Goal: Task Accomplishment & Management: Manage account settings

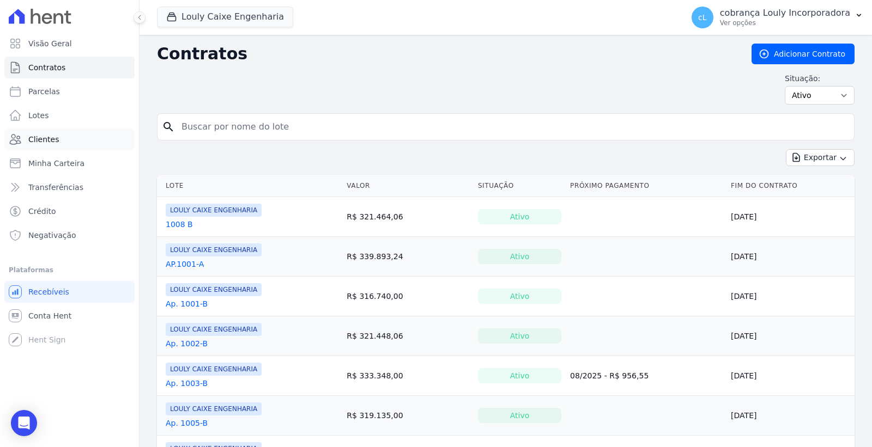
click at [77, 135] on link "Clientes" at bounding box center [69, 140] width 130 height 22
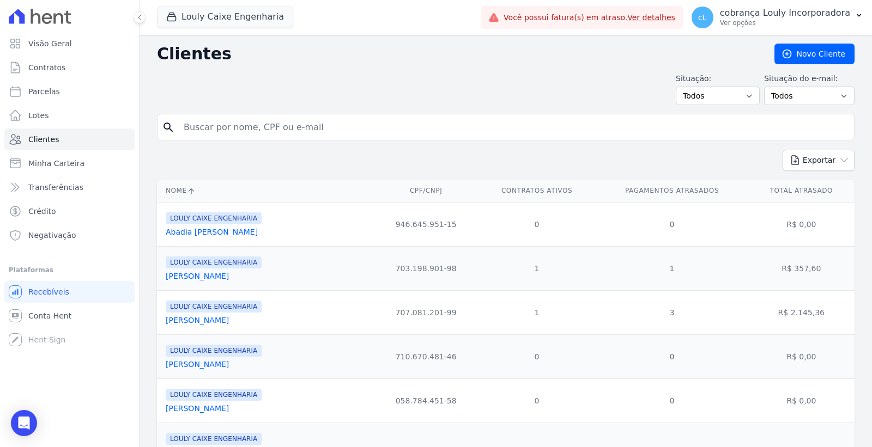
click at [287, 126] on input "search" at bounding box center [513, 128] width 672 height 22
paste input "THAMIRES [PERSON_NAME]"
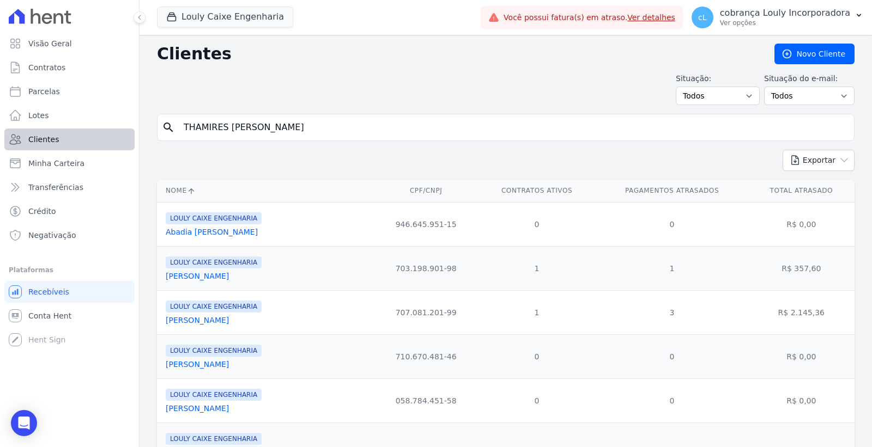
drag, startPoint x: 317, startPoint y: 132, endPoint x: 96, endPoint y: 133, distance: 220.2
click at [96, 133] on div "Visão Geral Contratos [GEOGRAPHIC_DATA] Lotes Clientes Minha Carteira Transferê…" at bounding box center [436, 223] width 872 height 447
paste input "Francisca Thamires Cruz Da Silva"
type input "Francisca Thamires Cruz Da Silva"
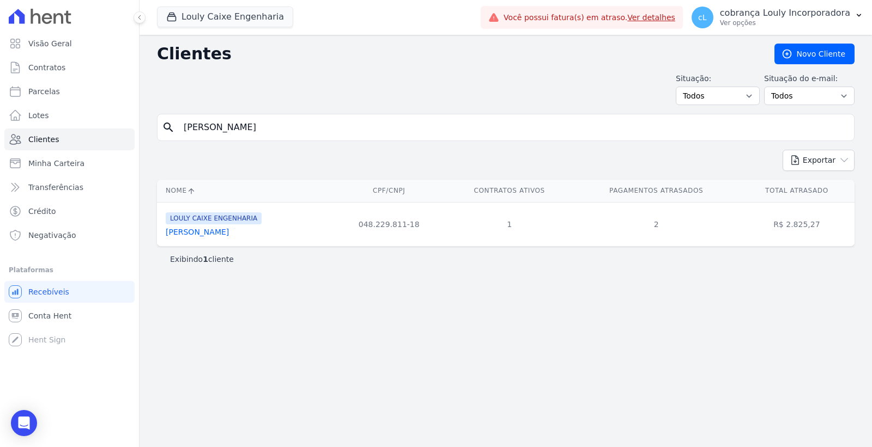
click at [202, 235] on link "Francisca Thamires Cruz Da Silva" at bounding box center [197, 232] width 63 height 9
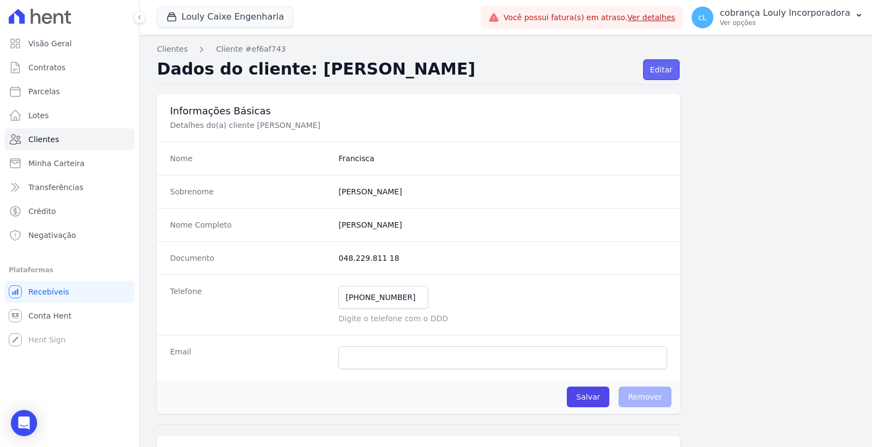
click at [663, 69] on link "Editar" at bounding box center [661, 69] width 37 height 21
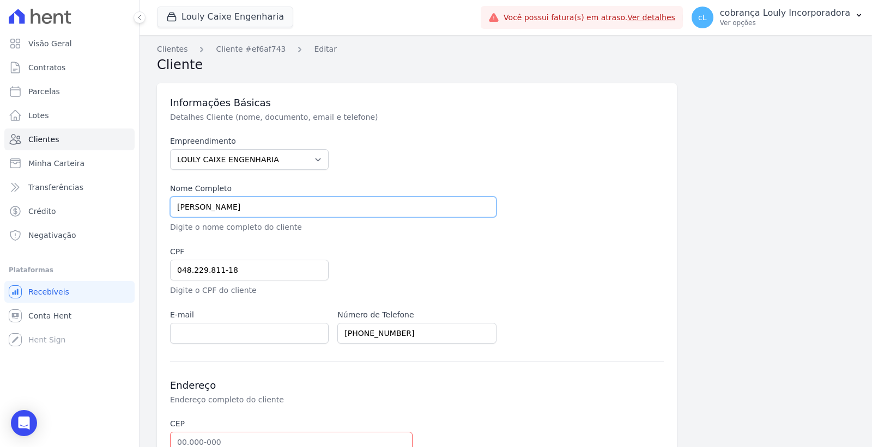
click at [219, 206] on input "[PERSON_NAME] THAMIRES [PERSON_NAME]" at bounding box center [333, 207] width 326 height 21
drag, startPoint x: 251, startPoint y: 205, endPoint x: 53, endPoint y: 203, distance: 197.8
click at [53, 203] on div "Visão Geral Contratos [GEOGRAPHIC_DATA] Lotes Clientes Minha Carteira Transferê…" at bounding box center [436, 223] width 872 height 447
paste input "text"
type input "THAMIRES [PERSON_NAME]"
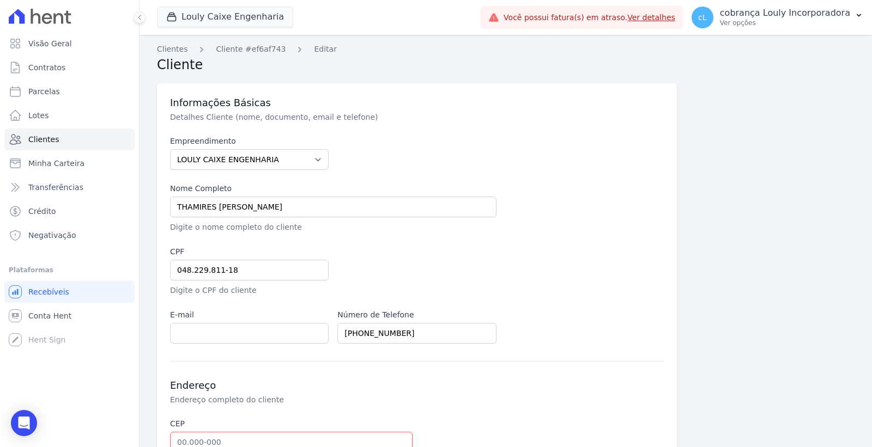
click at [576, 199] on div at bounding box center [584, 208] width 159 height 50
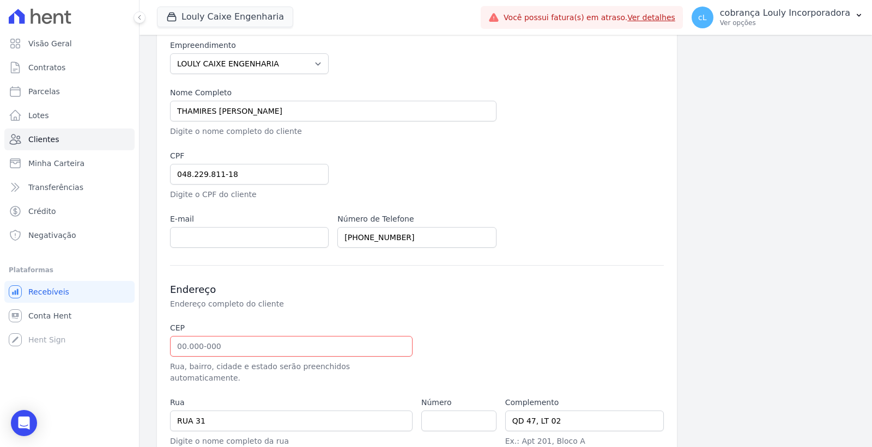
scroll to position [204, 0]
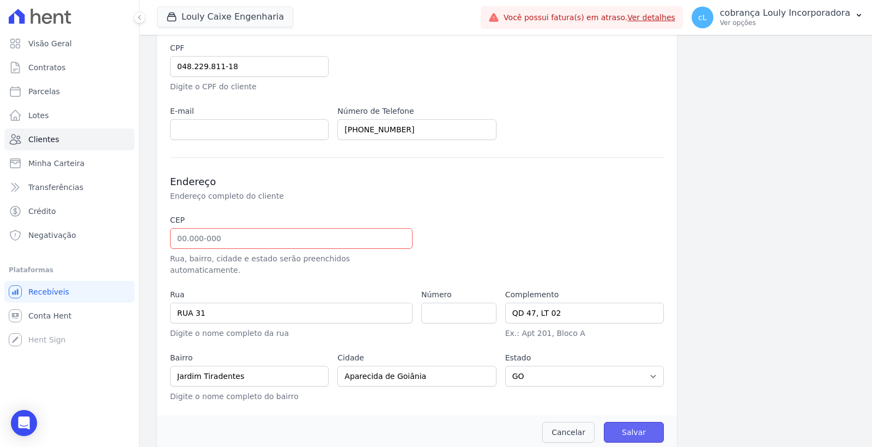
click at [627, 422] on input "Salvar" at bounding box center [634, 432] width 60 height 21
click at [209, 243] on input "text" at bounding box center [291, 238] width 243 height 21
paste input "74.961-240"
type input "74.961-240"
click at [585, 189] on div "Endereço Endereço completo do cliente" at bounding box center [417, 188] width 494 height 26
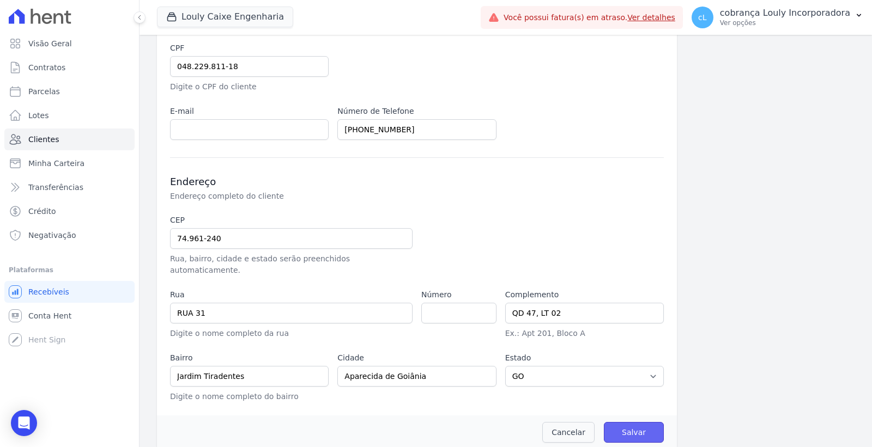
click at [643, 422] on input "Salvar" at bounding box center [634, 432] width 60 height 21
type input "Rua 31"
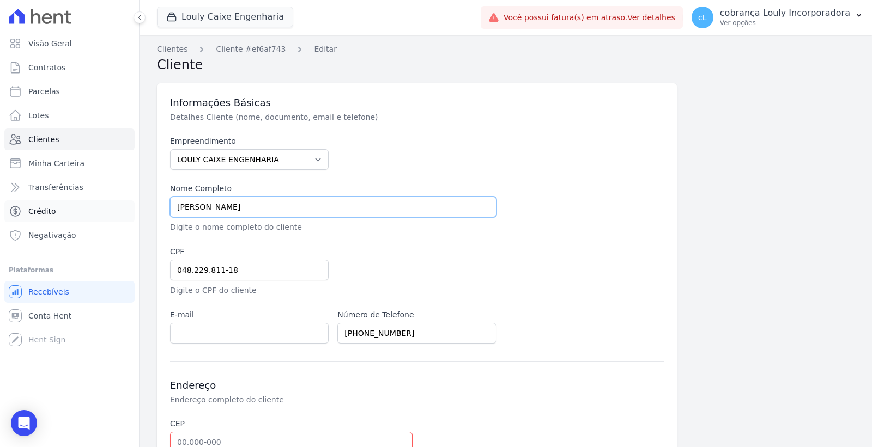
drag, startPoint x: 334, startPoint y: 207, endPoint x: 123, endPoint y: 205, distance: 211.5
click at [123, 205] on div "Visão Geral Contratos [GEOGRAPHIC_DATA] Lotes Clientes Minha Carteira Transferê…" at bounding box center [436, 223] width 872 height 447
paste input "74961-240"
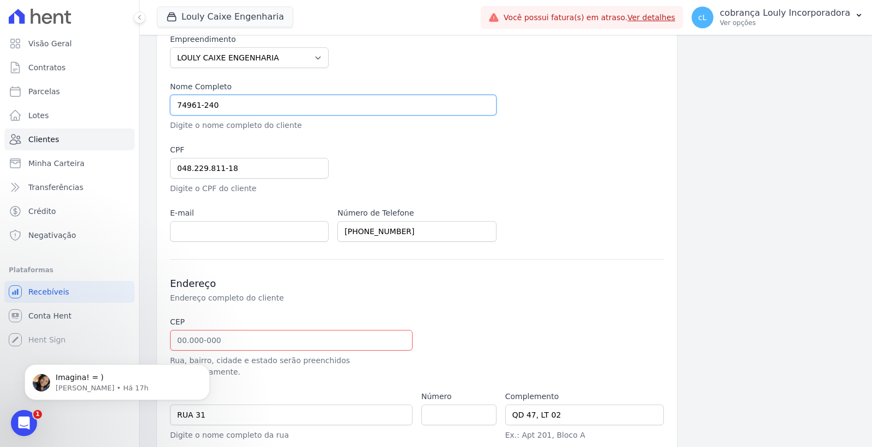
scroll to position [204, 0]
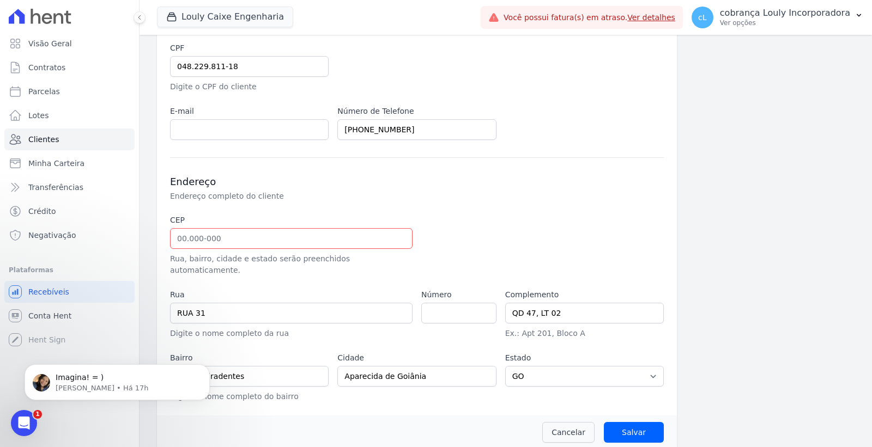
type input "74961-240"
click at [232, 229] on input "text" at bounding box center [291, 238] width 243 height 21
paste input "74.961-240"
type input "74.961-240"
type input "Rua 31"
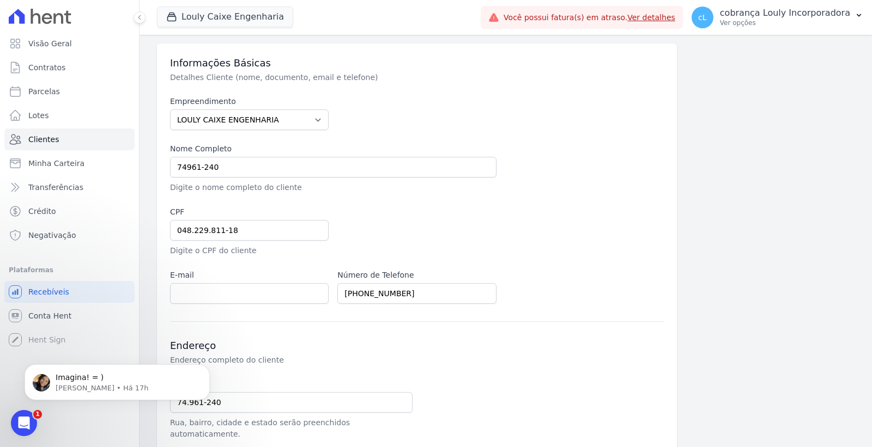
scroll to position [22, 0]
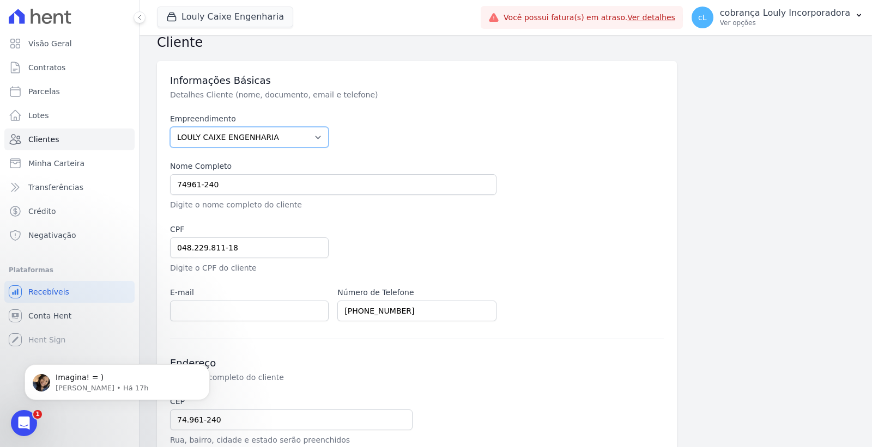
click at [289, 142] on select "LOULY CAIXE ENGENHARIA" at bounding box center [249, 137] width 159 height 21
click at [483, 155] on div "Empreendimento LOULY CAIXE ENGENHARIA Nome Completo 74961-240 Digite o nome com…" at bounding box center [417, 217] width 494 height 208
click at [281, 184] on input "74961-240" at bounding box center [333, 184] width 326 height 21
drag, startPoint x: 286, startPoint y: 184, endPoint x: 111, endPoint y: 184, distance: 174.9
click at [111, 184] on div "Visão Geral Contratos [GEOGRAPHIC_DATA] Lotes Clientes Minha Carteira Transferê…" at bounding box center [436, 223] width 872 height 447
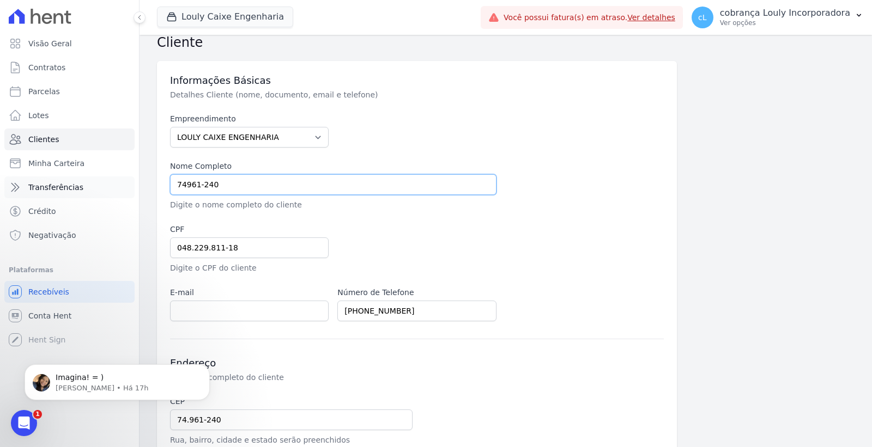
paste input "THAMIRES [PERSON_NAME]"
type input "THAMIRES [PERSON_NAME]"
click at [573, 217] on div "Empreendimento LOULY CAIXE ENGENHARIA Nome Completo THAMIRES CRUZ DA SILVA Digi…" at bounding box center [417, 217] width 494 height 208
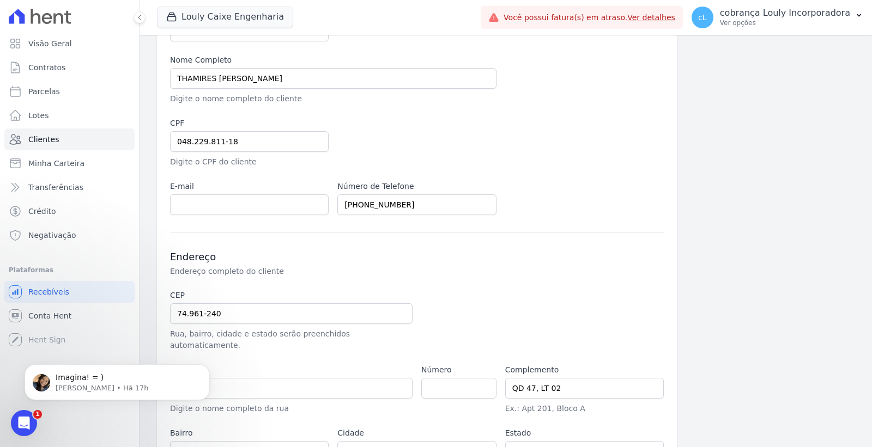
scroll to position [204, 0]
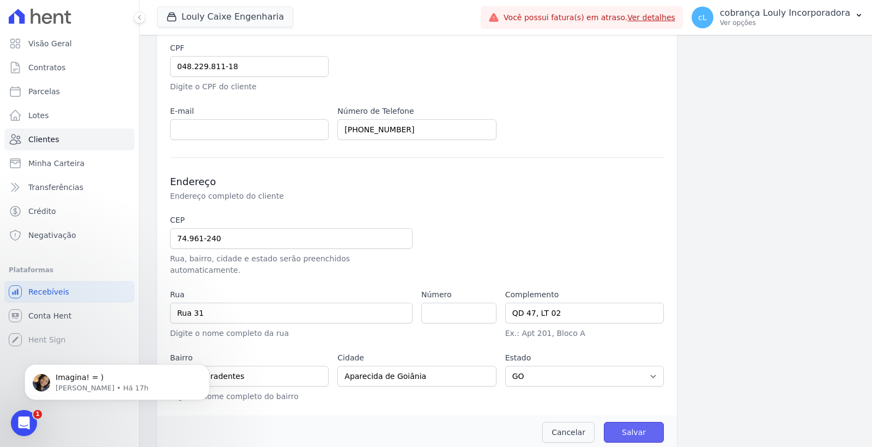
click at [619, 422] on input "Salvar" at bounding box center [634, 432] width 60 height 21
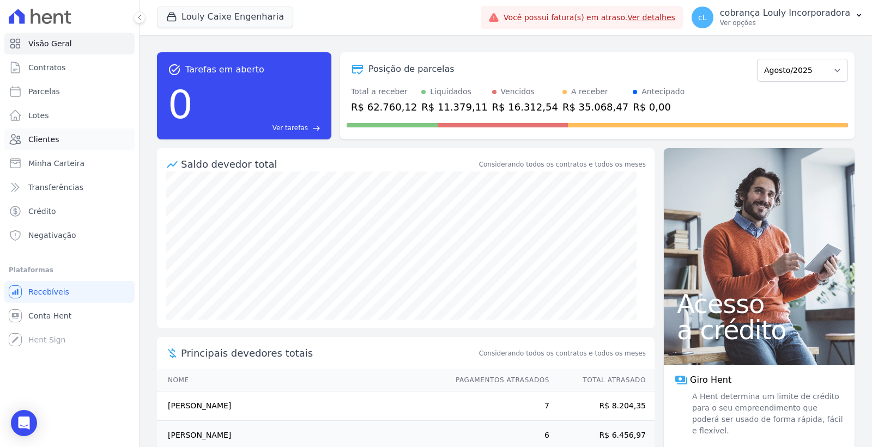
click at [67, 142] on link "Clientes" at bounding box center [69, 140] width 130 height 22
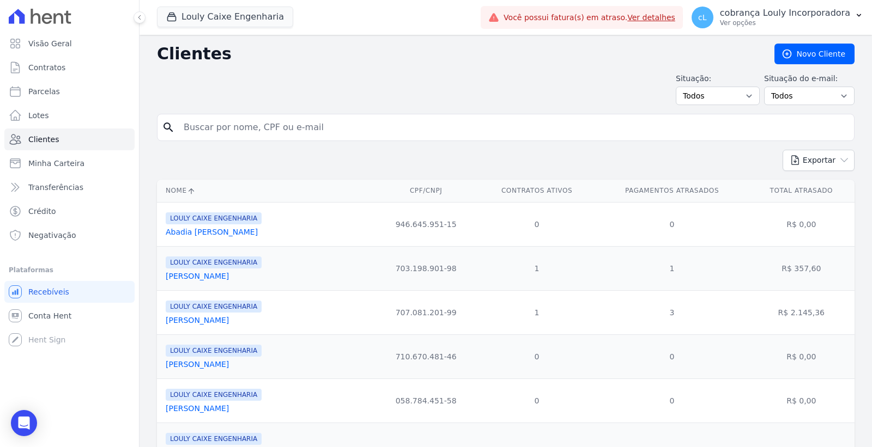
click at [233, 129] on input "search" at bounding box center [513, 128] width 672 height 22
paste input "Francisca Thamires Cruz Da Silva"
type input "Francisca Thamires Cruz Da Silva"
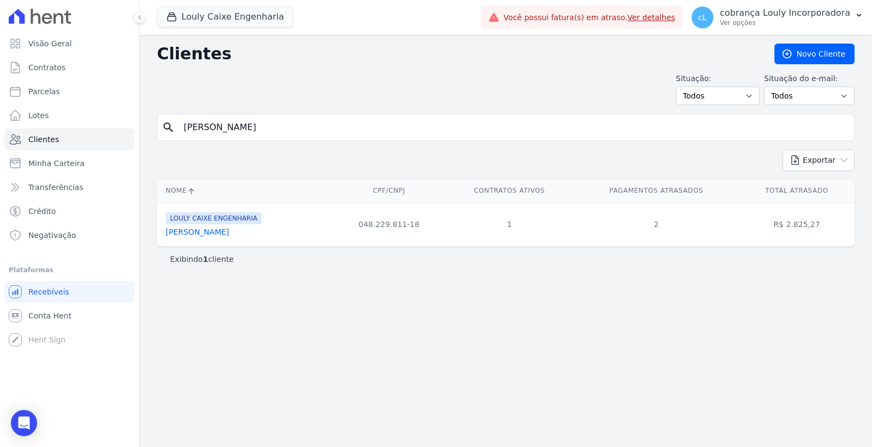
click at [223, 232] on link "Francisca Thamires Cruz Da Silva" at bounding box center [197, 232] width 63 height 9
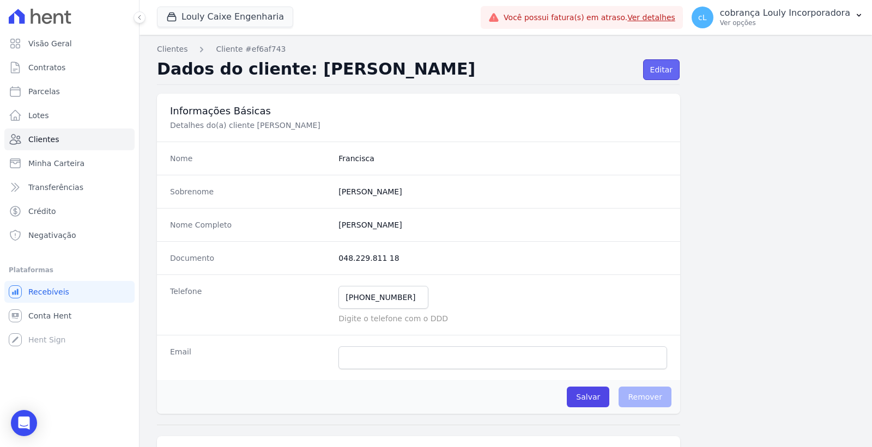
click at [659, 71] on link "Editar" at bounding box center [661, 69] width 37 height 21
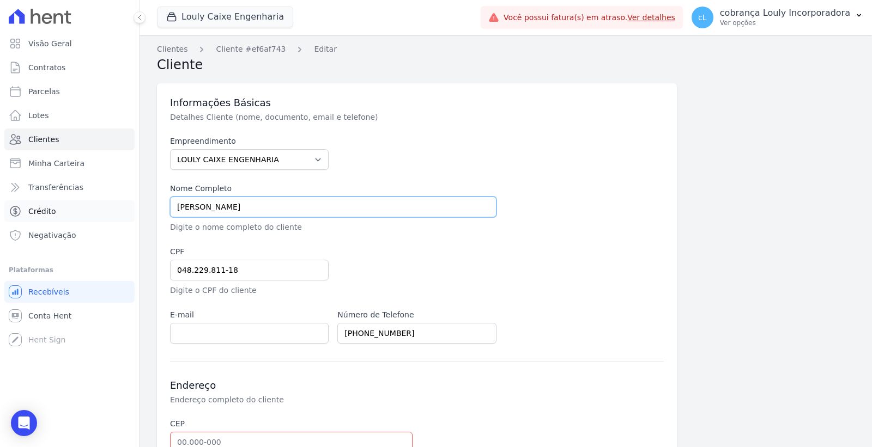
drag, startPoint x: 310, startPoint y: 204, endPoint x: 90, endPoint y: 204, distance: 219.6
click at [90, 204] on div "Visão Geral Contratos [GEOGRAPHIC_DATA] Lotes Clientes Minha Carteira Transferê…" at bounding box center [436, 223] width 872 height 447
paste input "text"
type input "THAMIRES [PERSON_NAME]"
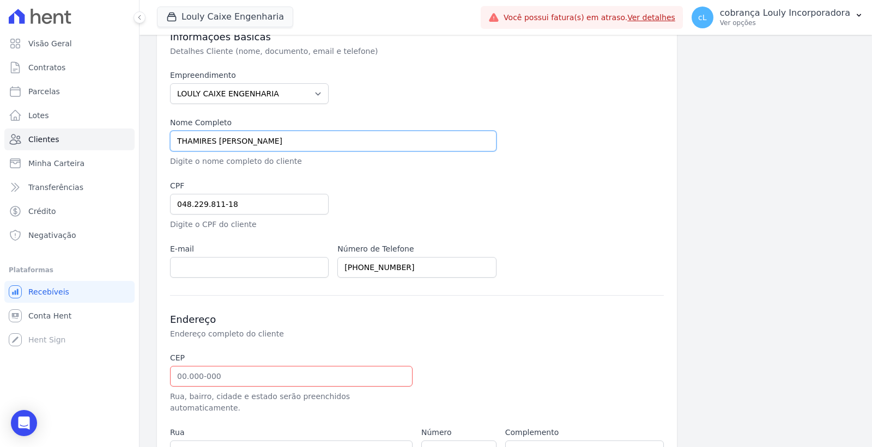
scroll to position [181, 0]
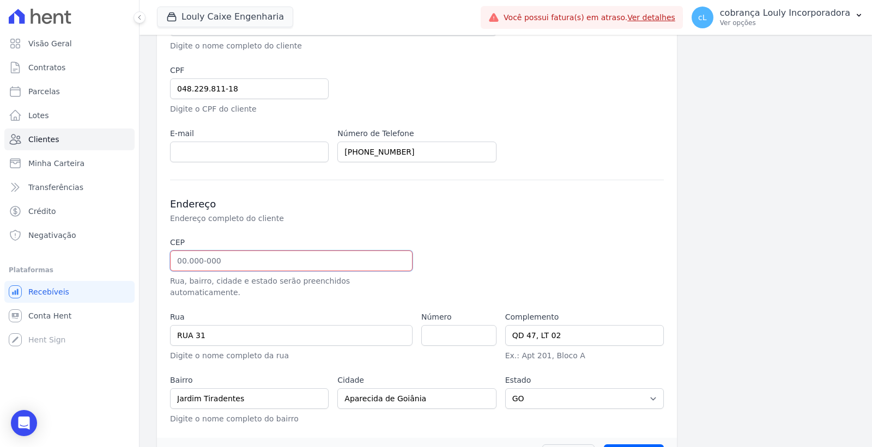
click at [209, 265] on input "text" at bounding box center [291, 261] width 243 height 21
paste input "74.961-240"
type input "74.961-240"
click at [544, 251] on div at bounding box center [500, 268] width 159 height 62
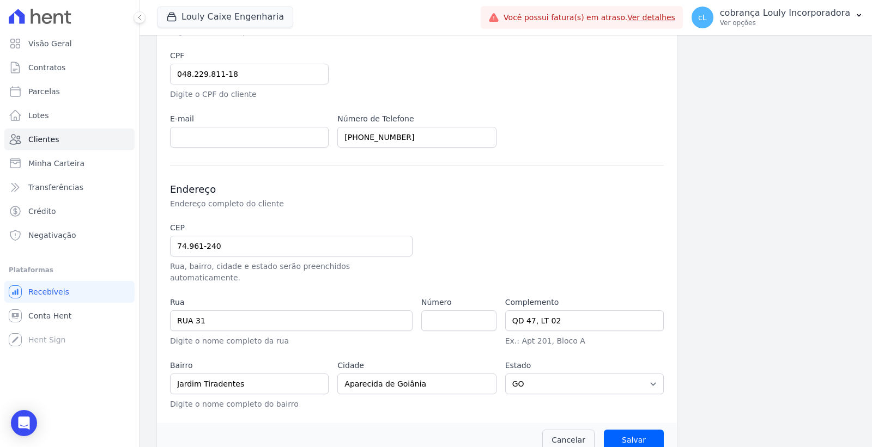
scroll to position [204, 0]
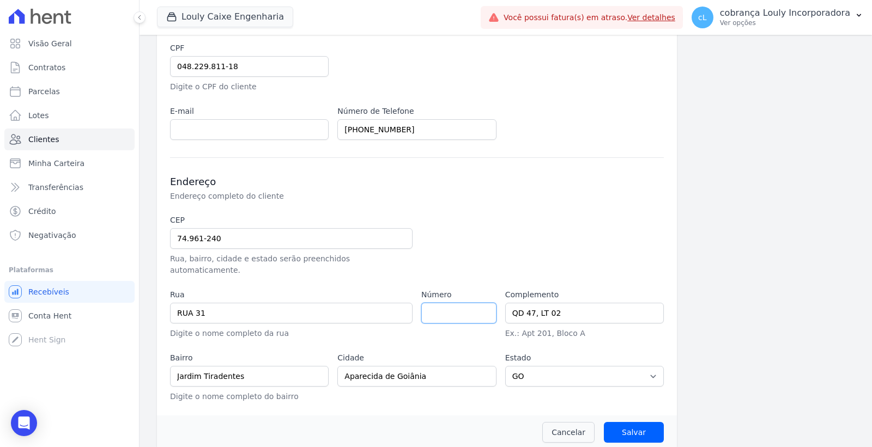
type input "Rua 31"
click at [633, 422] on input "Salvar" at bounding box center [634, 432] width 60 height 21
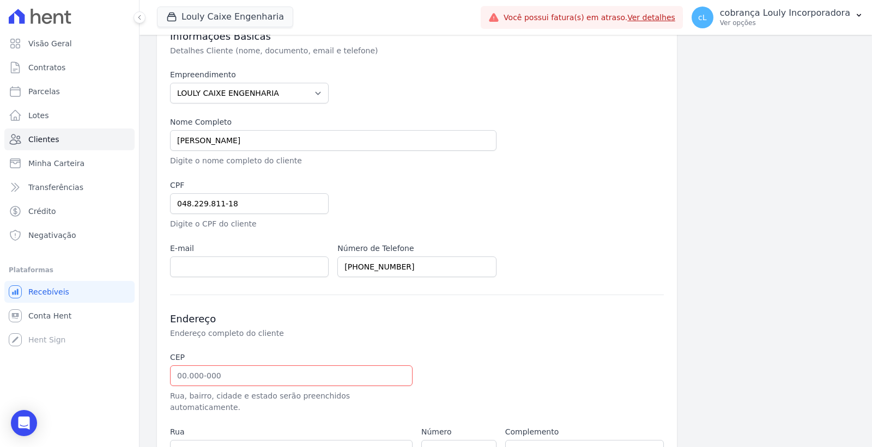
scroll to position [204, 0]
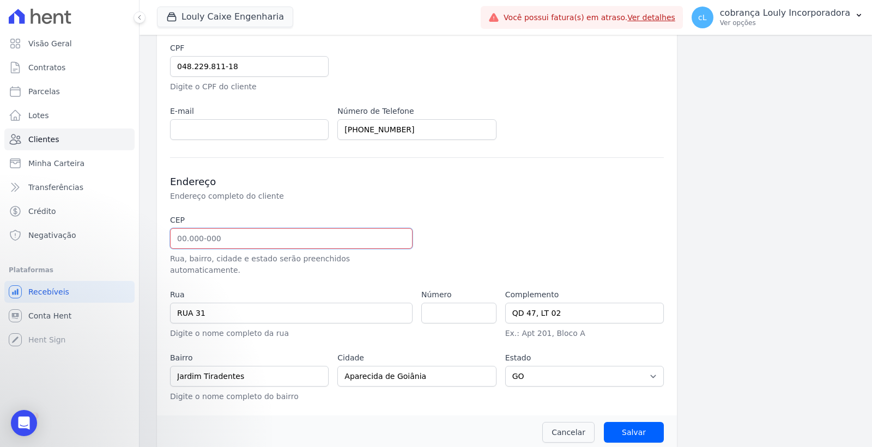
click at [296, 242] on input "text" at bounding box center [291, 238] width 243 height 21
paste input "74.961-240"
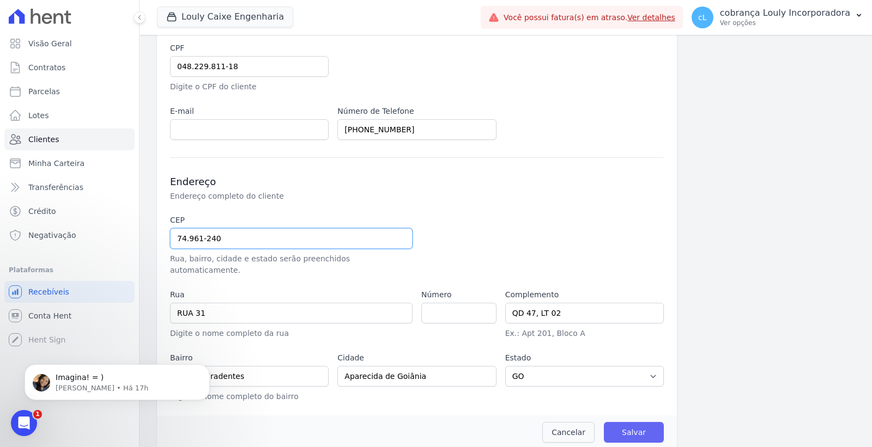
type input "74.961-240"
type input "Rua 31"
click at [634, 422] on input "Salvar" at bounding box center [634, 432] width 60 height 21
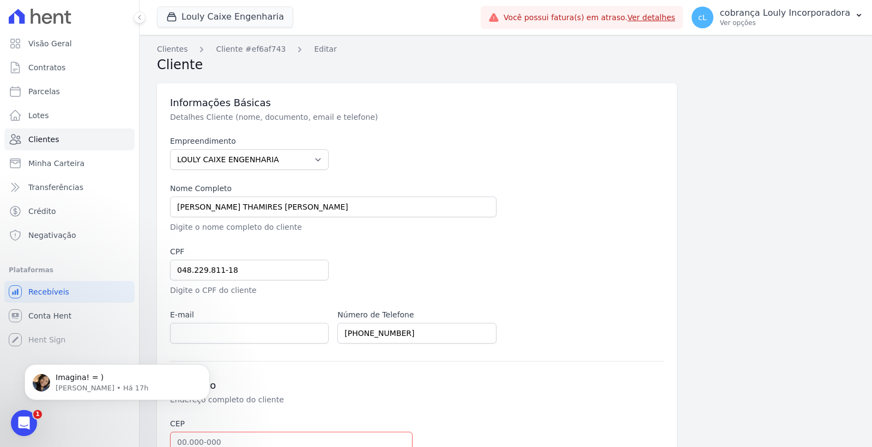
click at [671, 14] on link "Ver detalhes" at bounding box center [651, 17] width 48 height 9
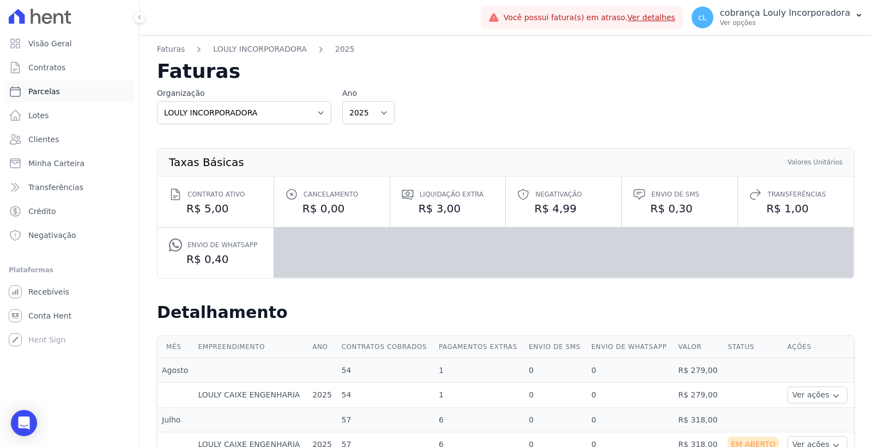
click at [38, 88] on span "Parcelas" at bounding box center [44, 91] width 32 height 11
select select
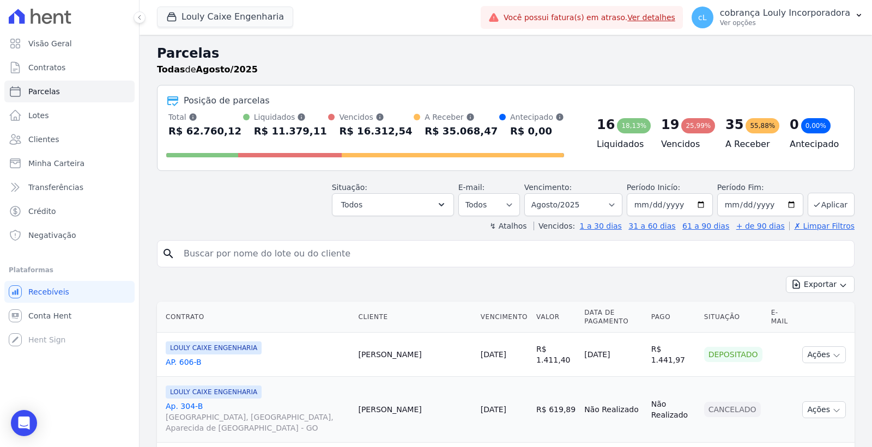
click at [298, 251] on input "search" at bounding box center [513, 254] width 672 height 22
paste input "Francisca Thamires Cruz Da Silva"
type input "Francisca Thamires Cruz Da Silva"
select select
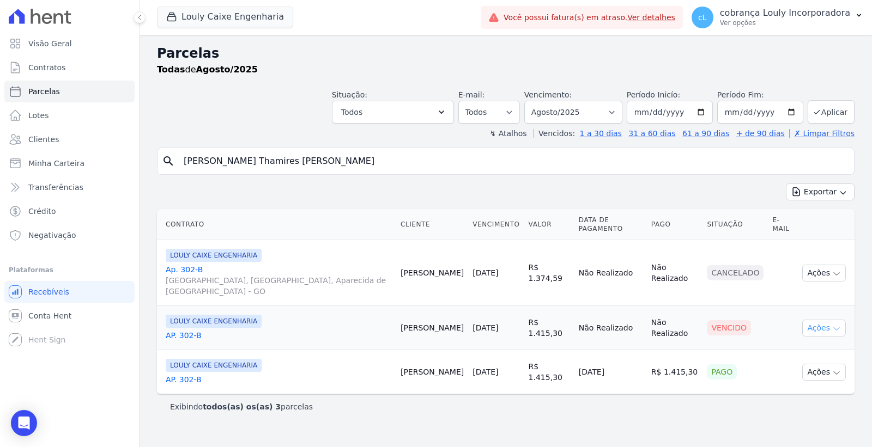
click at [835, 325] on icon "button" at bounding box center [836, 329] width 9 height 9
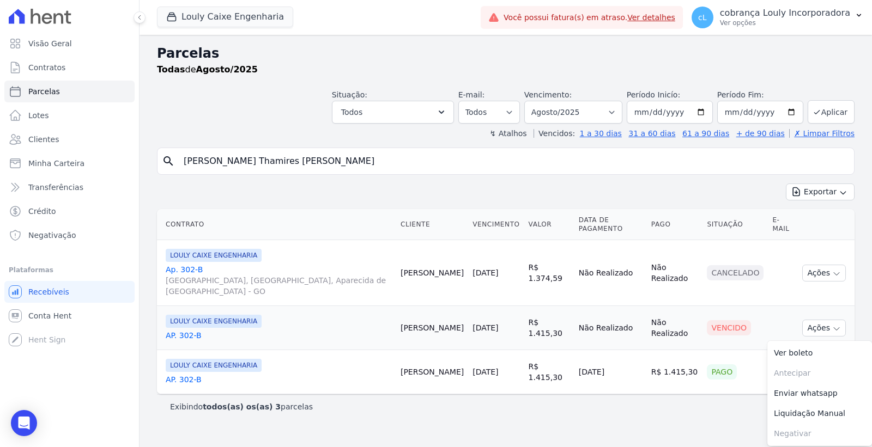
click at [186, 330] on link "AP. 302-B" at bounding box center [279, 335] width 226 height 11
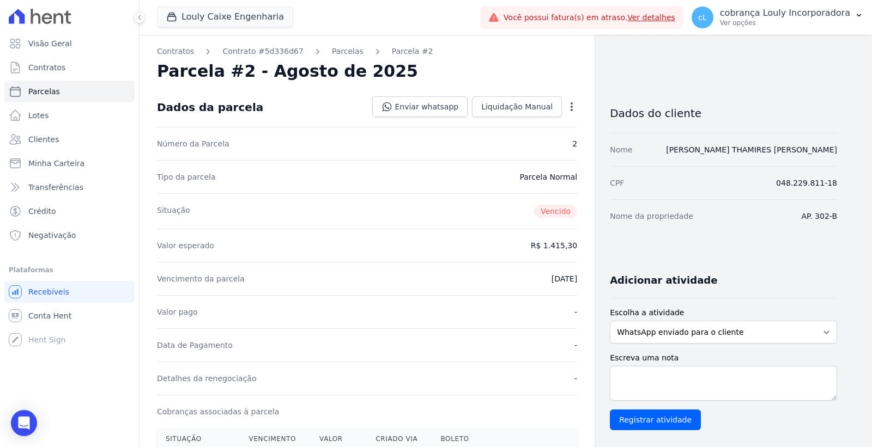
click at [570, 106] on icon "button" at bounding box center [571, 106] width 11 height 11
click at [530, 144] on link "Cancelar Cobrança" at bounding box center [525, 141] width 96 height 20
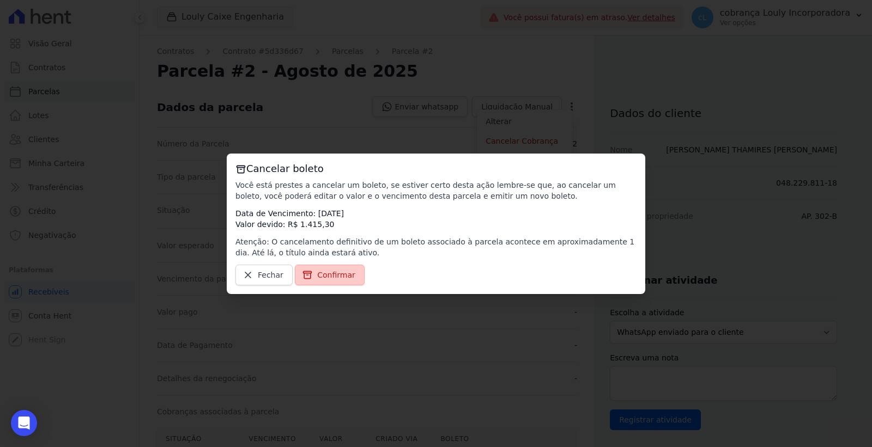
click at [313, 282] on link "Confirmar" at bounding box center [330, 275] width 70 height 21
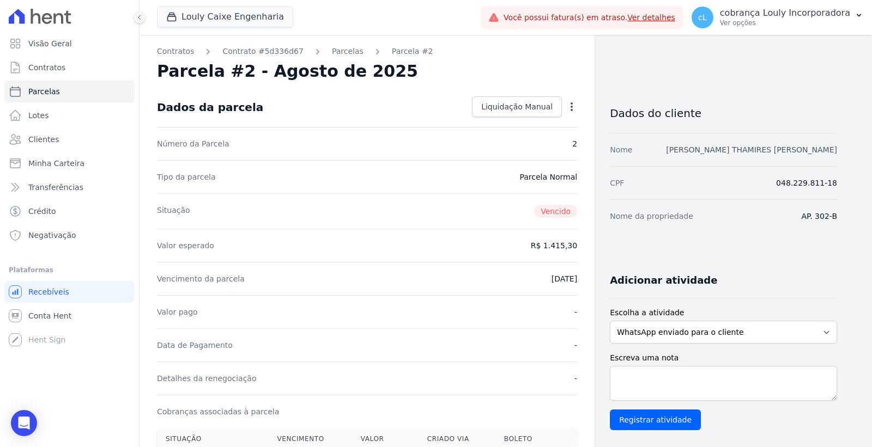
click at [750, 146] on link "[PERSON_NAME]" at bounding box center [751, 150] width 171 height 9
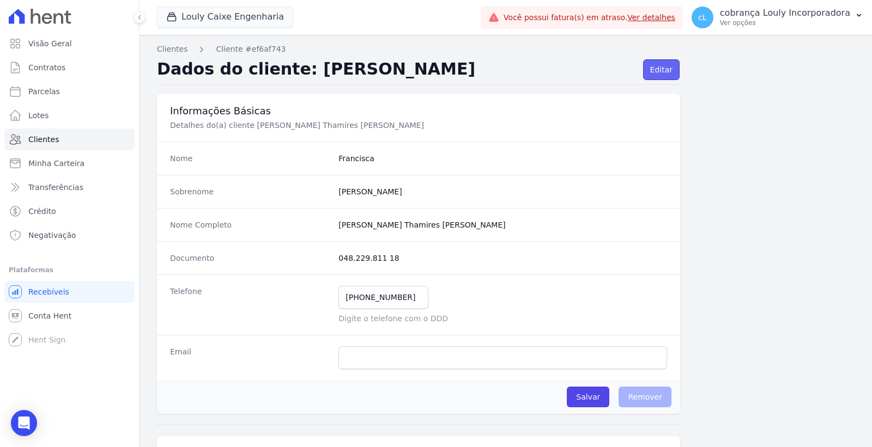
click at [665, 74] on link "Editar" at bounding box center [661, 69] width 37 height 21
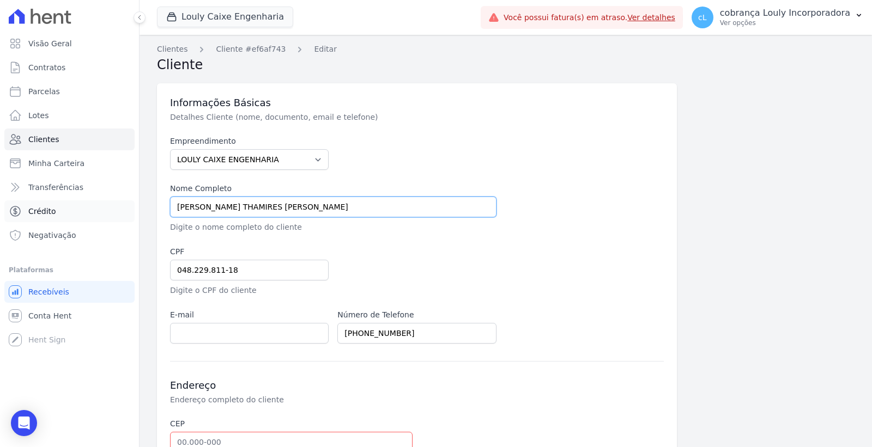
drag, startPoint x: 319, startPoint y: 210, endPoint x: 109, endPoint y: 210, distance: 209.8
click at [109, 210] on div "Visão Geral Contratos Parcelas Lotes Clientes Minha Carteira Transferências Cré…" at bounding box center [436, 223] width 872 height 447
paste input "text"
type input "THAMIRES CRUZ DA SILVA"
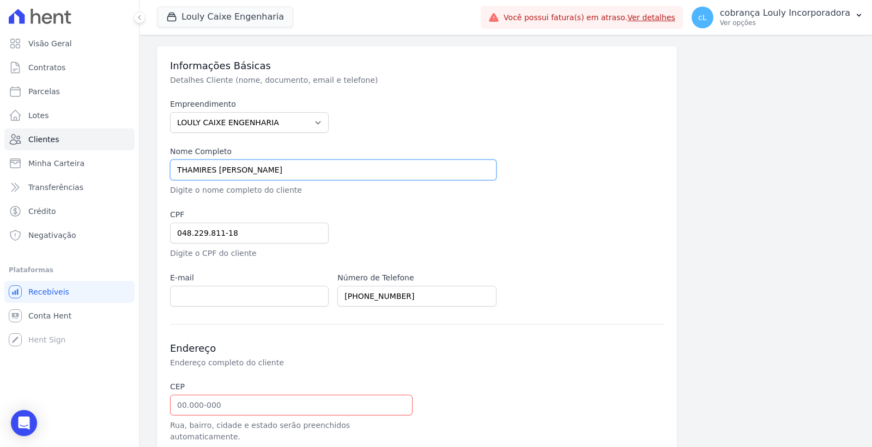
scroll to position [121, 0]
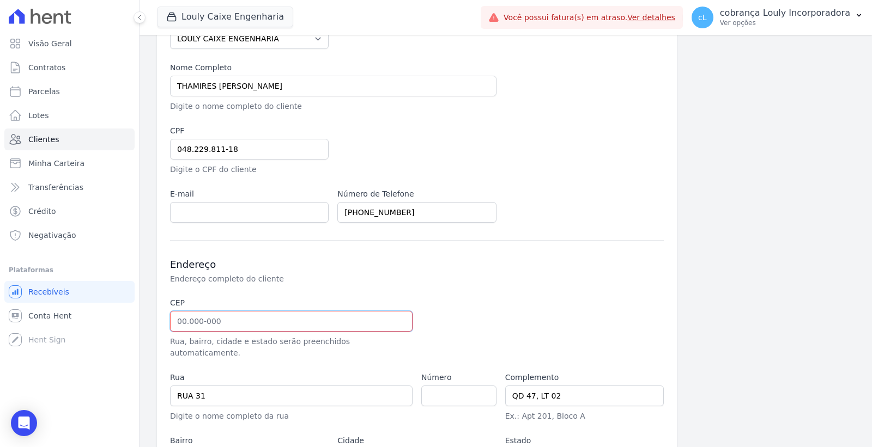
click at [262, 326] on input "text" at bounding box center [291, 321] width 243 height 21
paste input "74.961-240"
type input "74.961-240"
type input "Rua 31"
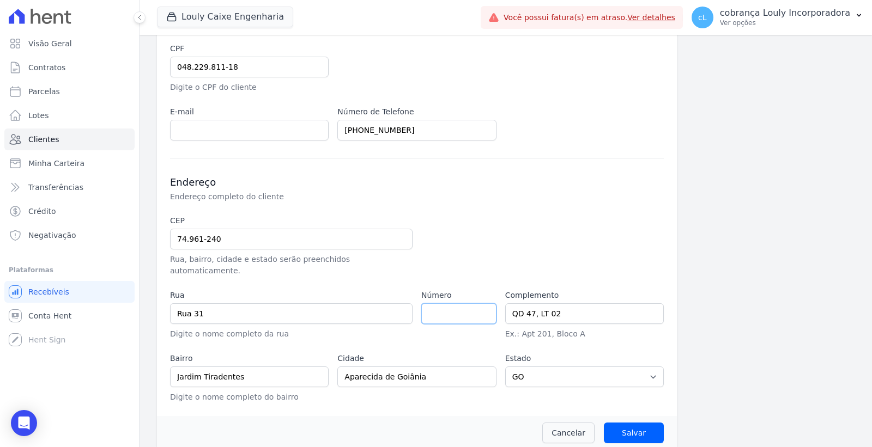
scroll to position [204, 0]
click at [623, 422] on input "Salvar" at bounding box center [634, 432] width 60 height 21
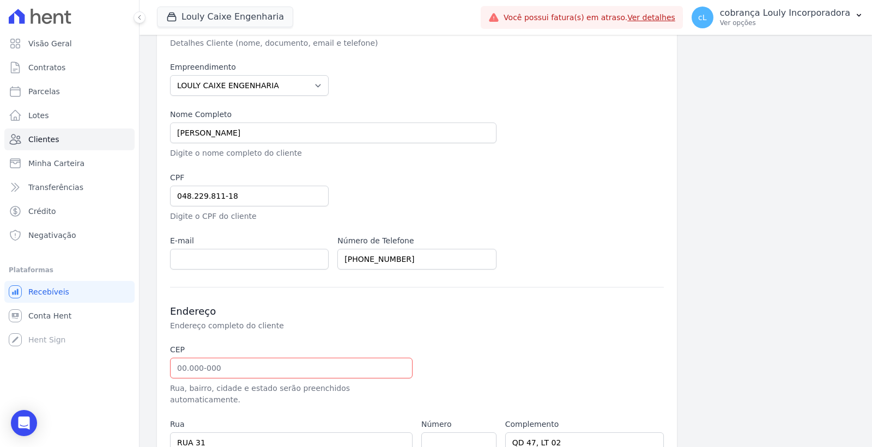
scroll to position [204, 0]
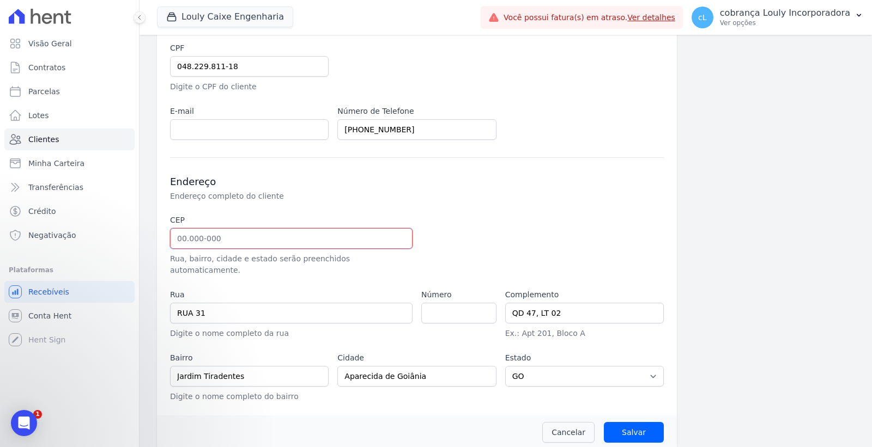
click at [284, 238] on input "text" at bounding box center [291, 238] width 243 height 21
paste input "74.961-240"
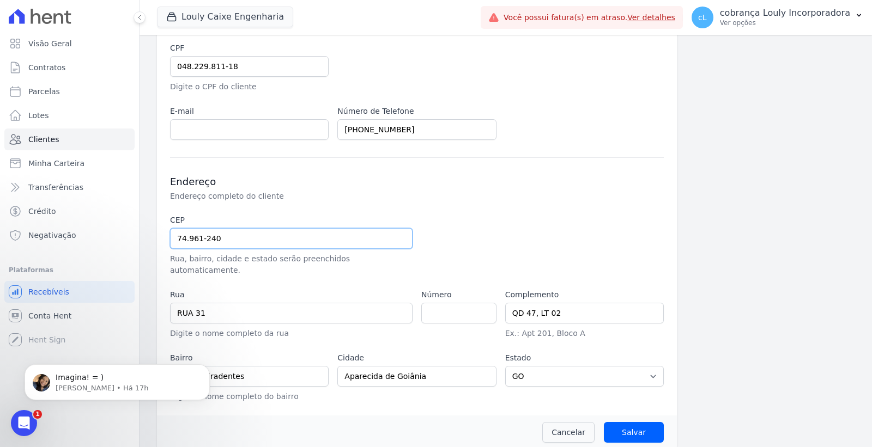
type input "74.961-240"
type input "Rua 31"
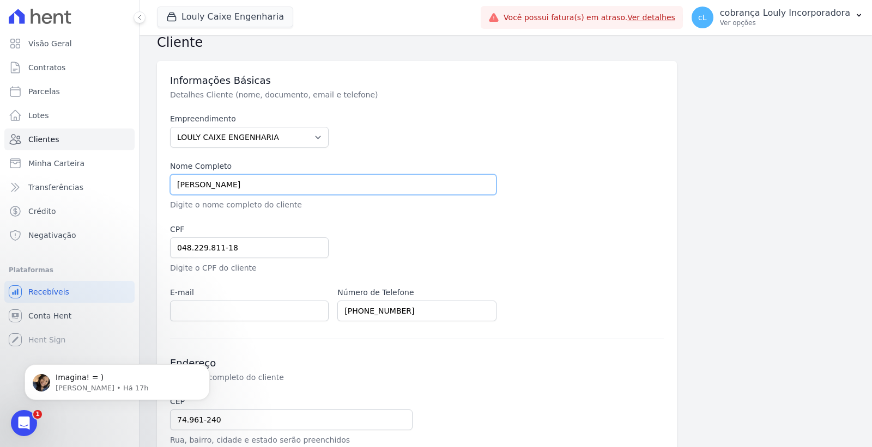
click at [349, 185] on input "[PERSON_NAME]" at bounding box center [333, 184] width 326 height 21
drag, startPoint x: 180, startPoint y: 177, endPoint x: 157, endPoint y: 175, distance: 22.9
click at [157, 175] on div "Informações Básicas Detalhes Cliente (nome, documento, email e telefone) Empree…" at bounding box center [417, 329] width 520 height 536
paste input "text"
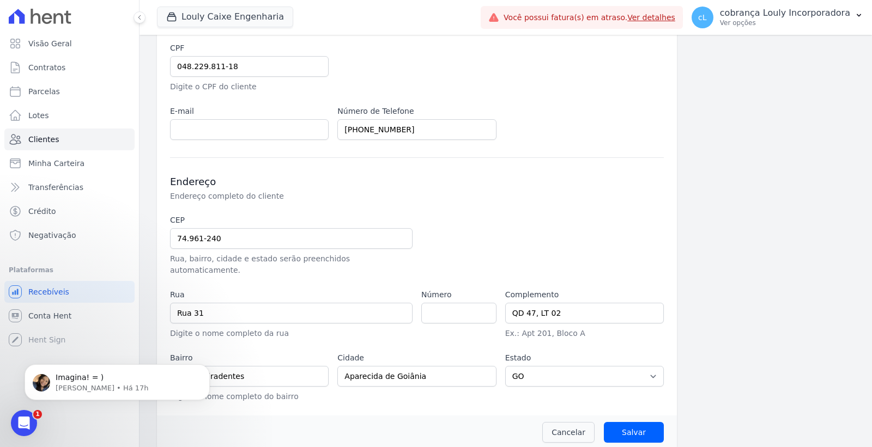
type input "THAMIRES CRUZ DA SILVA"
click at [467, 304] on input "number" at bounding box center [458, 313] width 75 height 21
click at [482, 303] on input "-1" at bounding box center [458, 313] width 75 height 21
type input "0"
click at [482, 303] on input "0" at bounding box center [458, 313] width 75 height 21
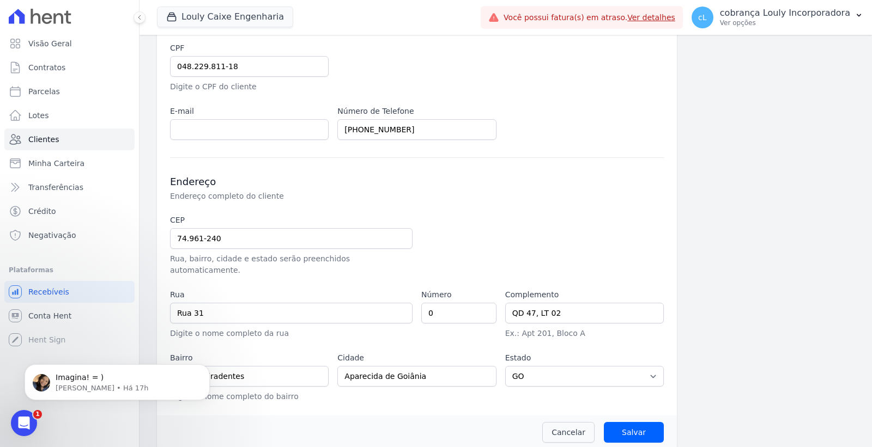
click at [597, 202] on div "Endereço Endereço completo do cliente" at bounding box center [417, 188] width 494 height 26
click at [607, 422] on input "Salvar" at bounding box center [634, 432] width 60 height 21
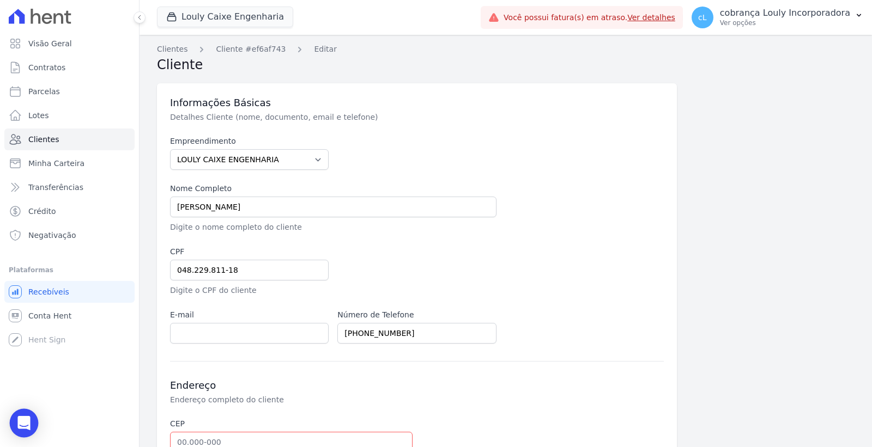
click at [23, 423] on icon "Open Intercom Messenger" at bounding box center [23, 423] width 13 height 14
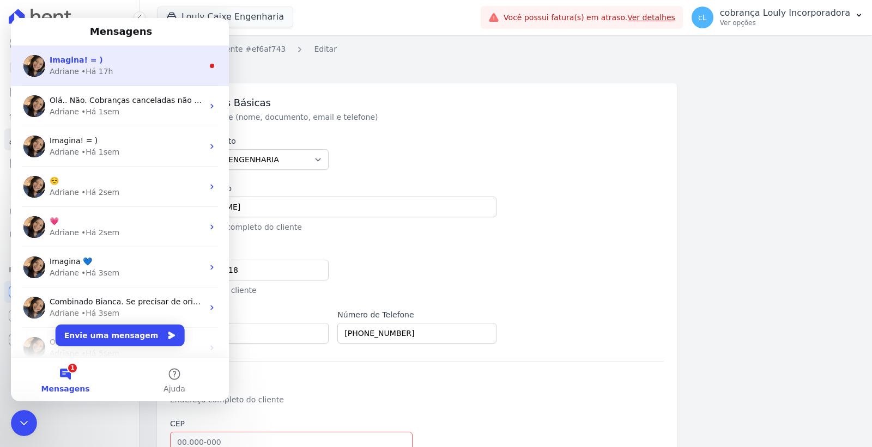
click at [99, 70] on div "• Há 17h" at bounding box center [97, 71] width 32 height 11
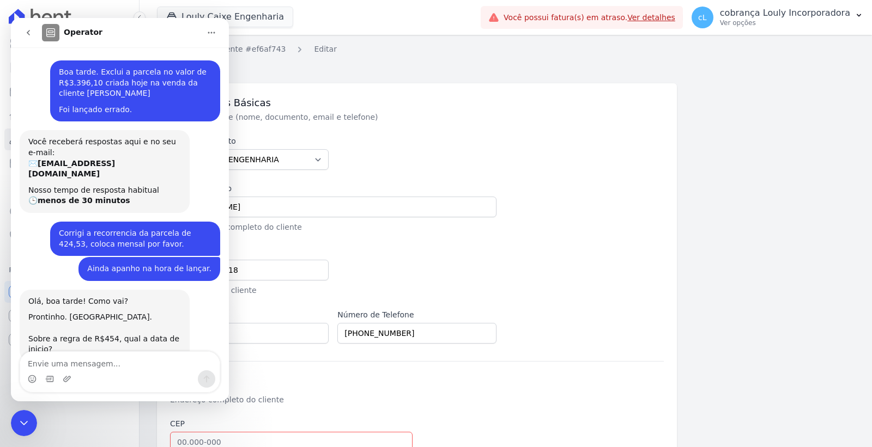
scroll to position [13, 0]
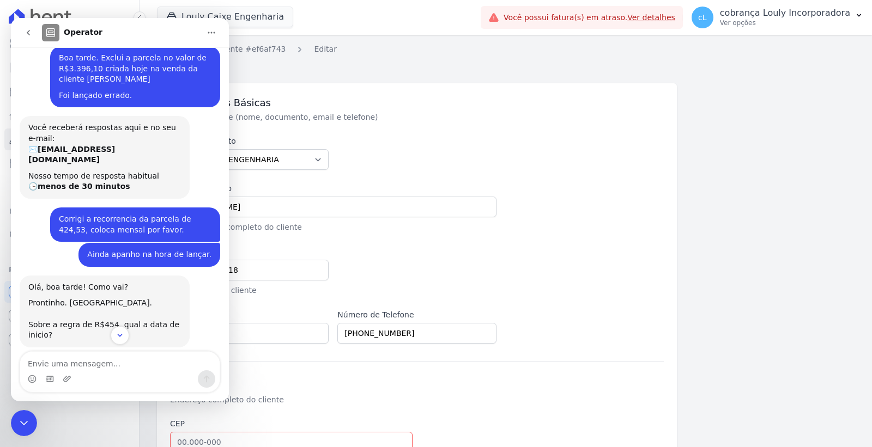
click at [108, 354] on textarea "Envie uma mensagem..." at bounding box center [119, 361] width 199 height 19
type textarea "Obrigada."
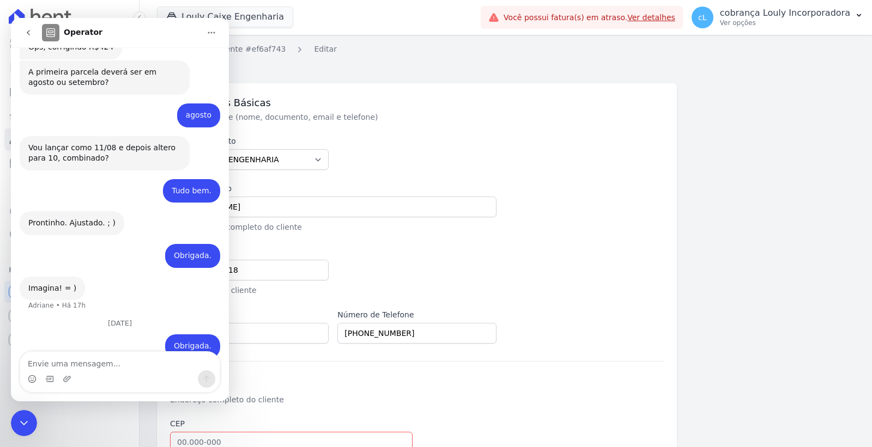
scroll to position [389, 0]
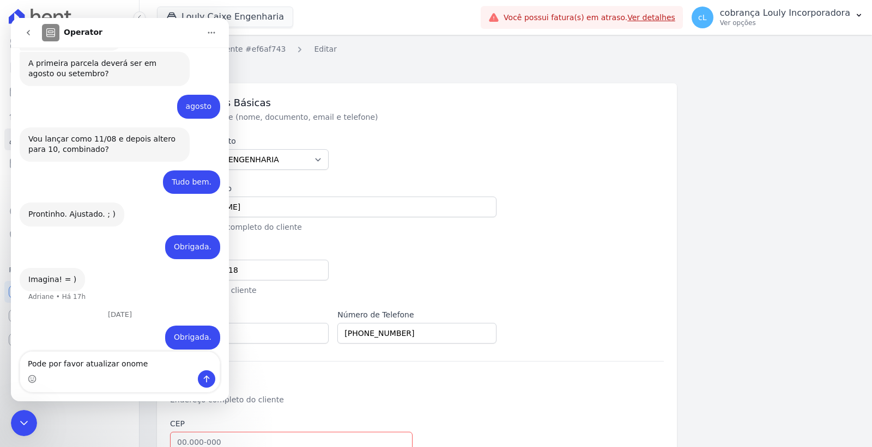
click at [113, 367] on textarea "Pode por favor atualizar onome" at bounding box center [119, 361] width 199 height 19
click at [144, 363] on textarea "Pode por favor atualizar o nome" at bounding box center [119, 361] width 199 height 19
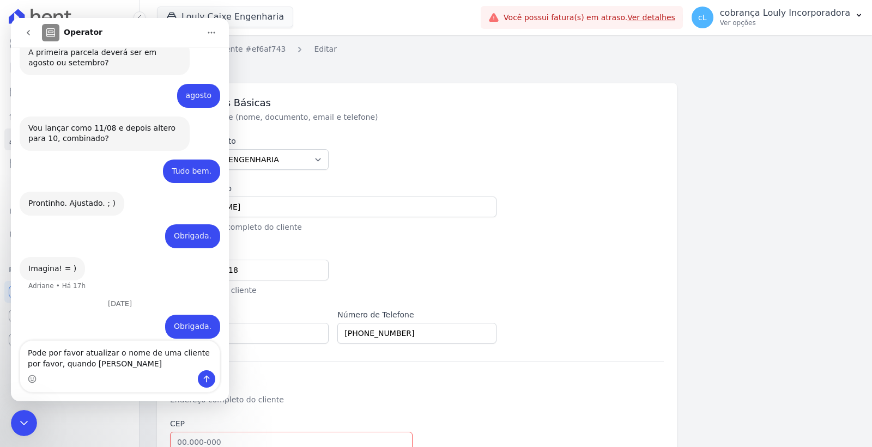
click at [83, 365] on textarea "Pode por favor atualizar o nome de uma cliente por favor, quando tyento" at bounding box center [119, 355] width 199 height 29
click at [162, 362] on textarea "Pode por favor atualizar o nome de uma cliente por favor, quando tento" at bounding box center [119, 355] width 199 height 29
type textarea "Pode por favor atualizar o nome de uma cliente por favor, quando tento da erro."
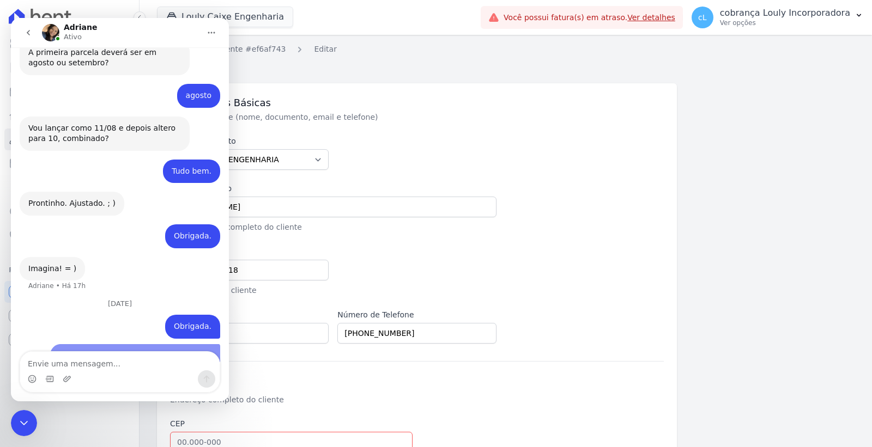
scroll to position [425, 0]
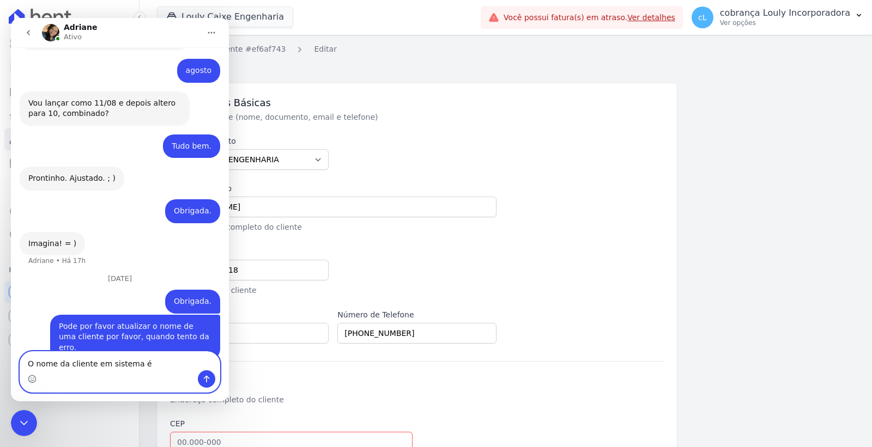
paste textarea "Francisca Thamires Cruz Da Silva"
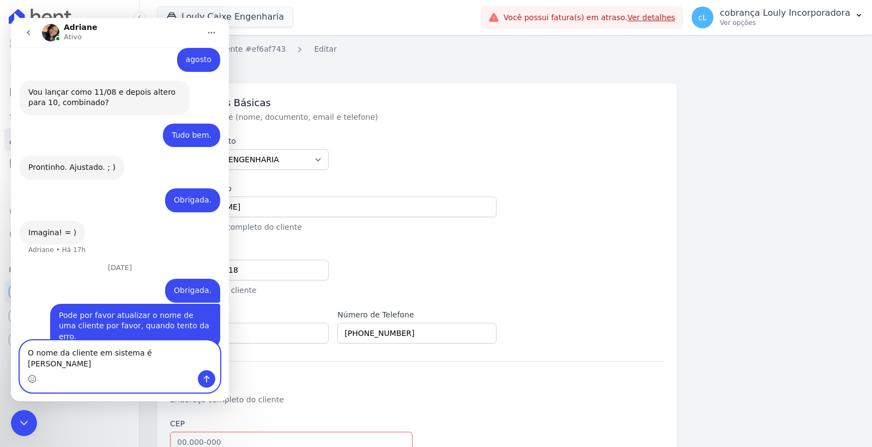
scroll to position [447, 0]
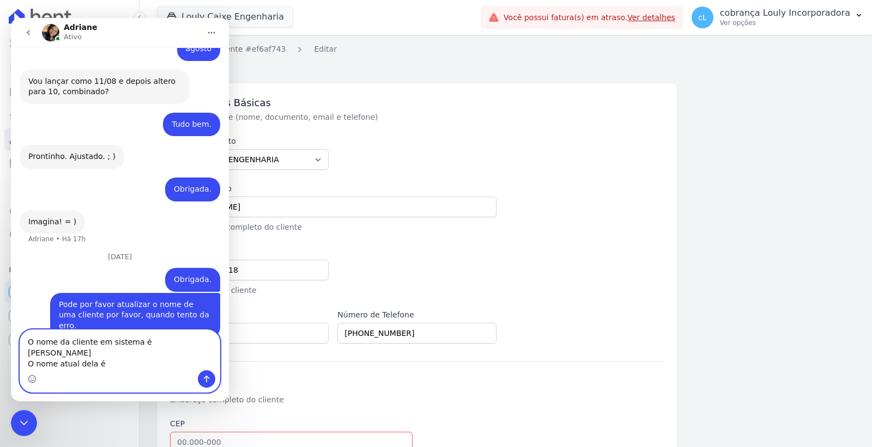
paste textarea "THAMIRES CRUZ DA SILVA"
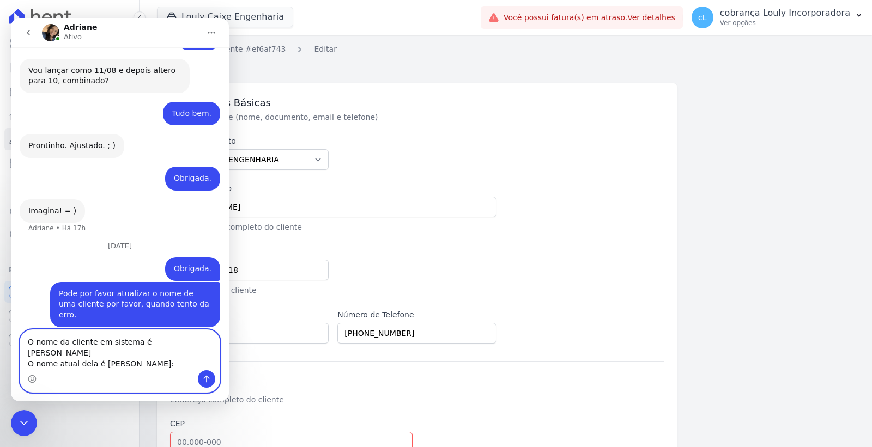
paste textarea "74961-240"
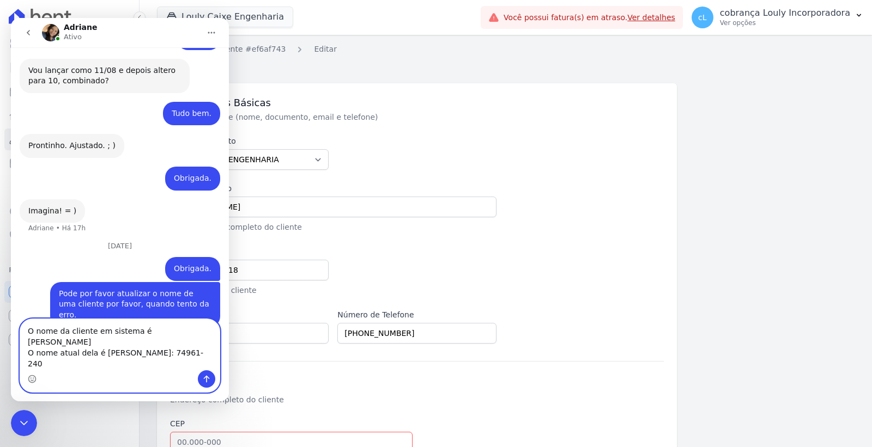
type textarea "O nome da cliente em sistema é Francisca Thamires Cruz Da Silva O nome atual de…"
click at [205, 376] on icon "Enviar uma mensagem" at bounding box center [207, 379] width 6 height 7
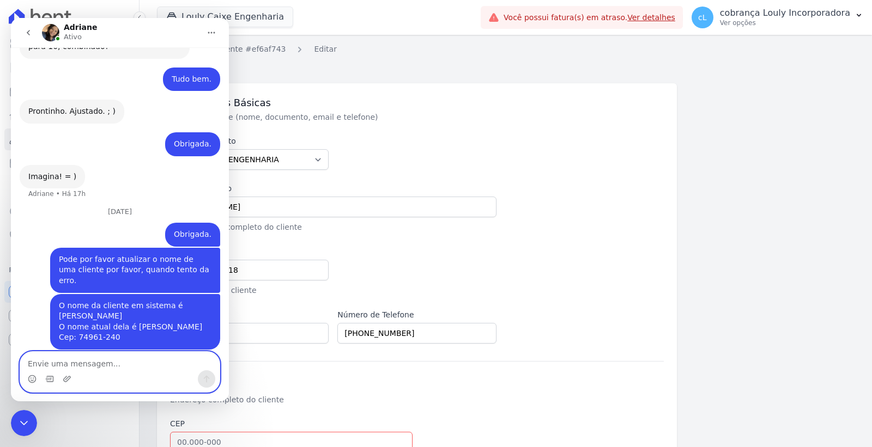
scroll to position [492, 0]
click at [729, 118] on div "Informações Básicas Detalhes Cliente (nome, documento, email e telefone) Empree…" at bounding box center [506, 365] width 698 height 577
click at [660, 17] on link "Ver detalhes" at bounding box center [651, 17] width 48 height 9
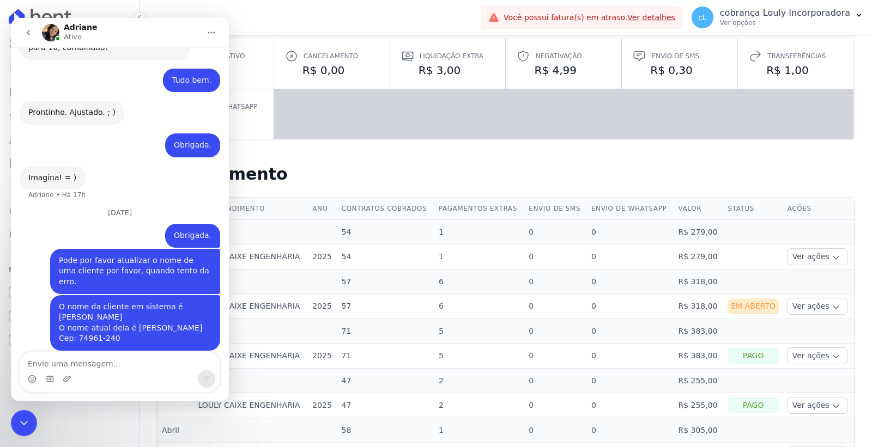
scroll to position [231, 0]
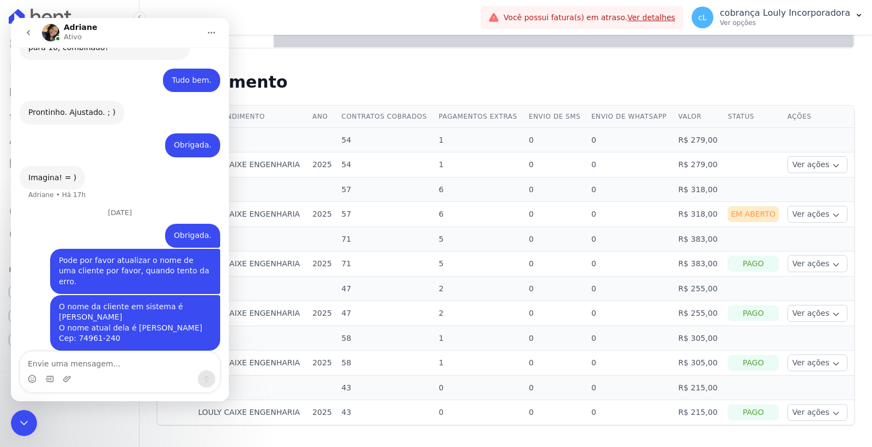
click at [23, 417] on icon "Encerramento do Messenger da Intercom" at bounding box center [23, 423] width 13 height 13
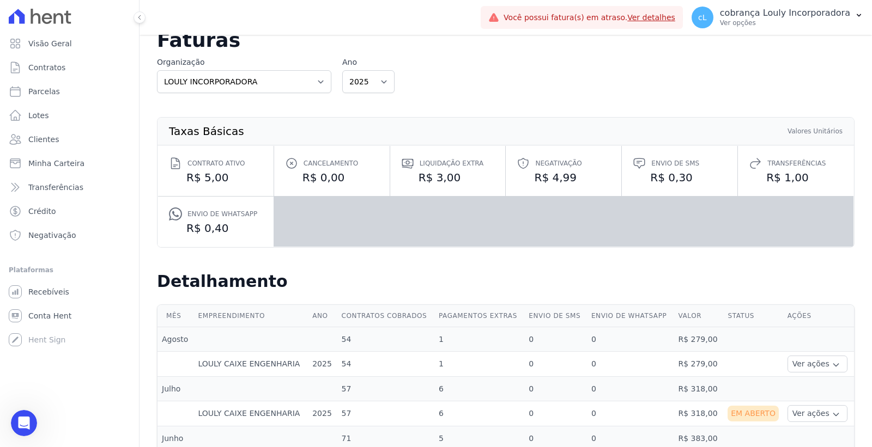
scroll to position [0, 0]
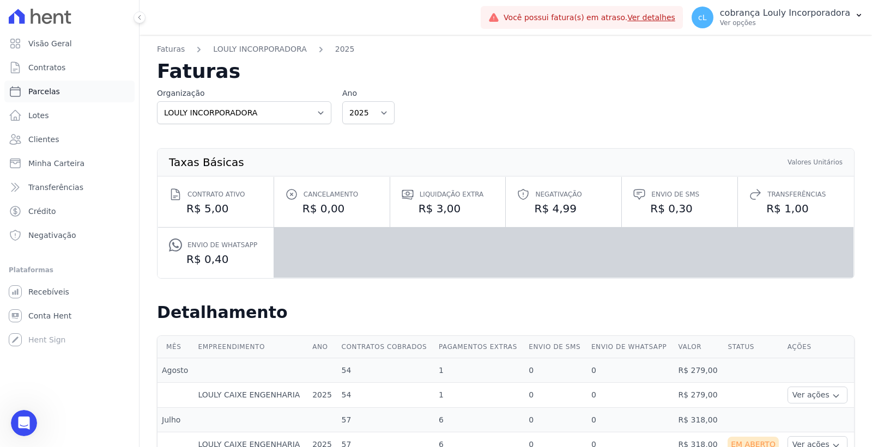
click at [67, 89] on link "Parcelas" at bounding box center [69, 92] width 130 height 22
select select
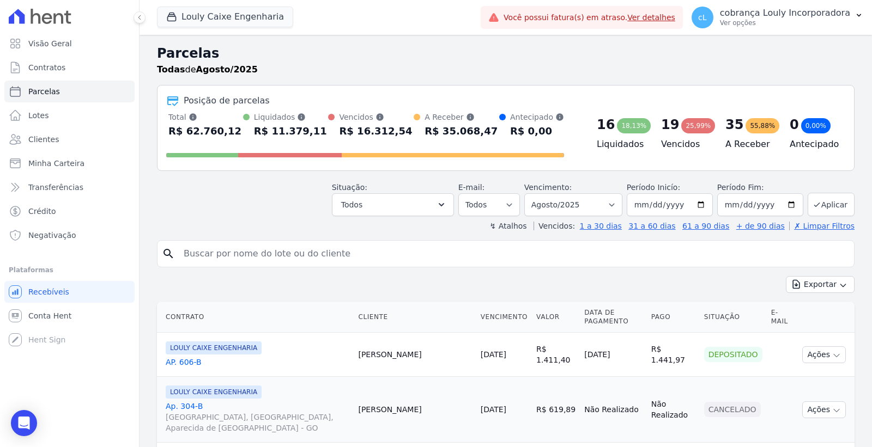
click at [252, 254] on input "search" at bounding box center [513, 254] width 672 height 22
paste input "Francisca Thamires Cruz Da Silva"
type input "Francisca Thamires Cruz Da Silva"
select select
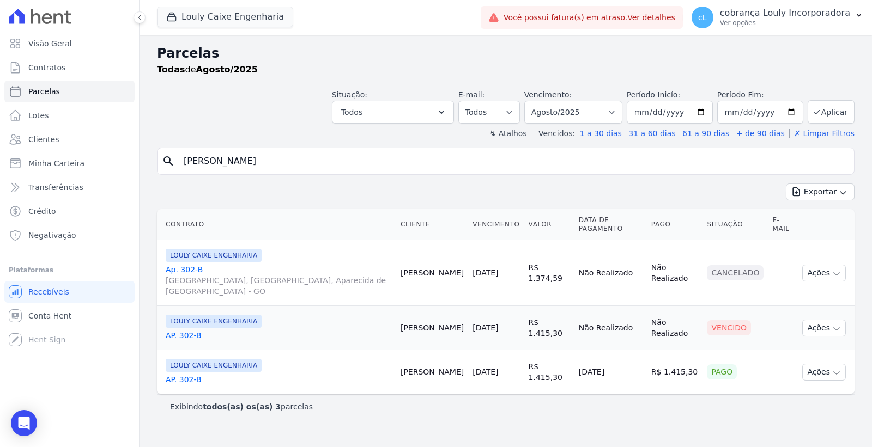
click at [608, 208] on div "Contrato Cliente Vencimento Valor Data de Pagamento Pago Situação E-mail LOULY …" at bounding box center [506, 302] width 732 height 194
click at [622, 112] on select "Filtrar por período ──────── Todos os meses Setembro/2024 Outubro/2024 Novembro…" at bounding box center [573, 112] width 98 height 23
select select "all"
click at [540, 101] on select "Filtrar por período ──────── Todos os meses Setembro/2024 Outubro/2024 Novembro…" at bounding box center [573, 112] width 98 height 23
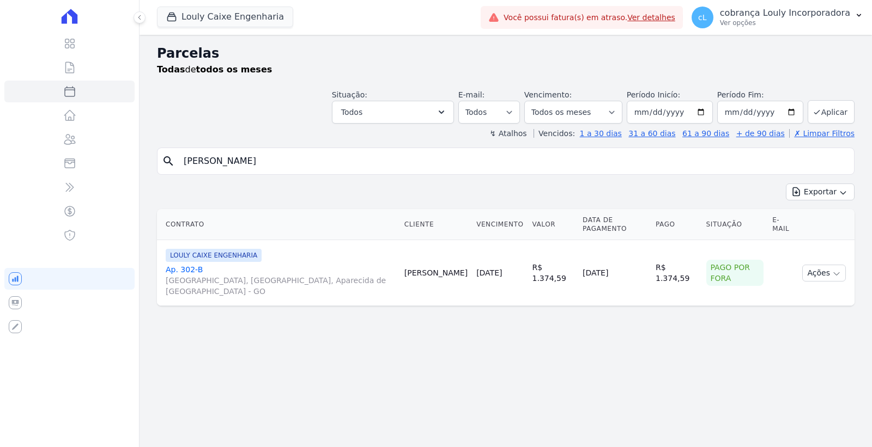
select select
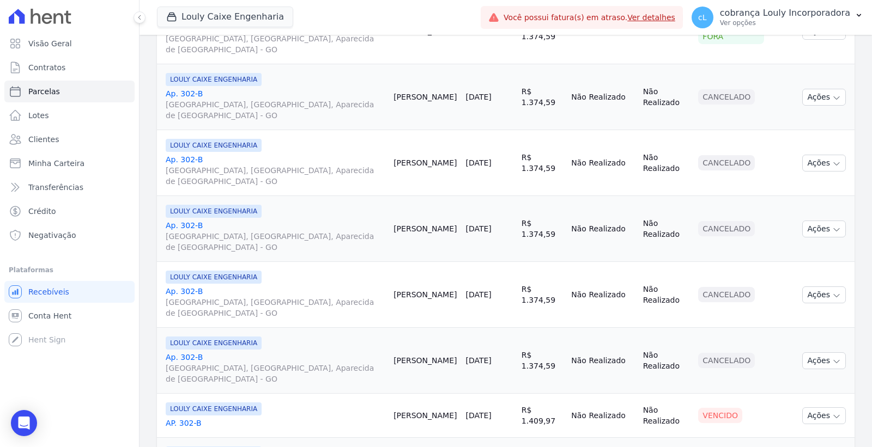
scroll to position [545, 0]
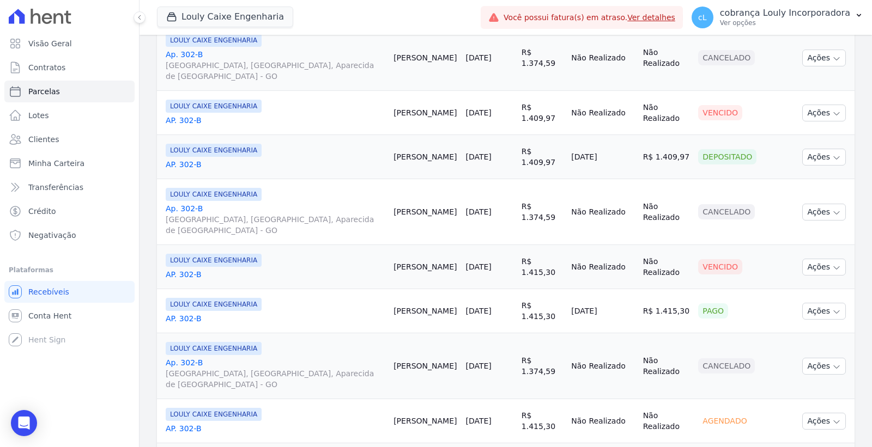
click at [188, 120] on link "AP. 302-B" at bounding box center [275, 120] width 219 height 11
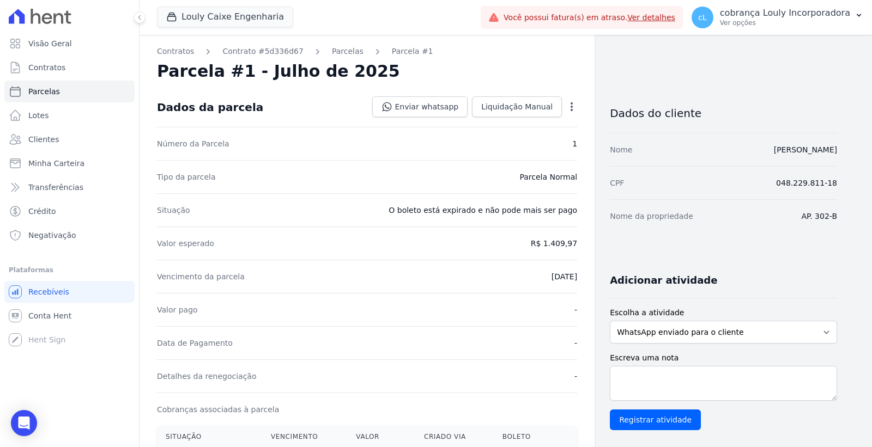
click at [570, 106] on icon "button" at bounding box center [571, 106] width 11 height 11
click at [534, 137] on link "Cancelar Cobrança" at bounding box center [525, 141] width 96 height 20
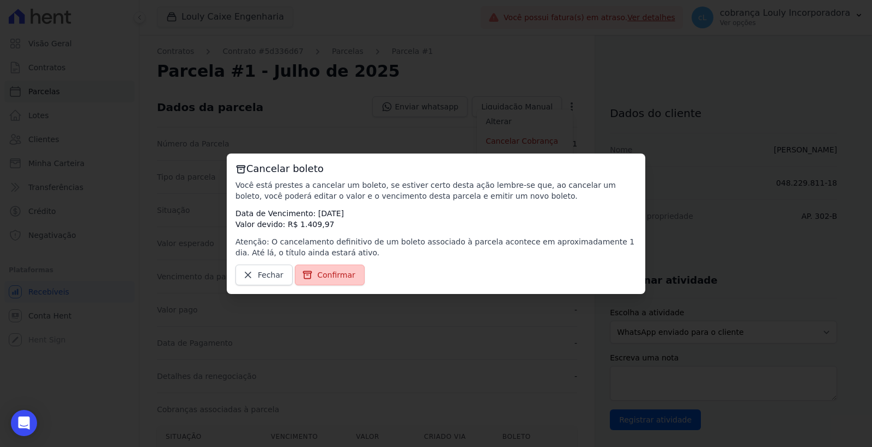
click at [339, 271] on span "Confirmar" at bounding box center [336, 275] width 38 height 11
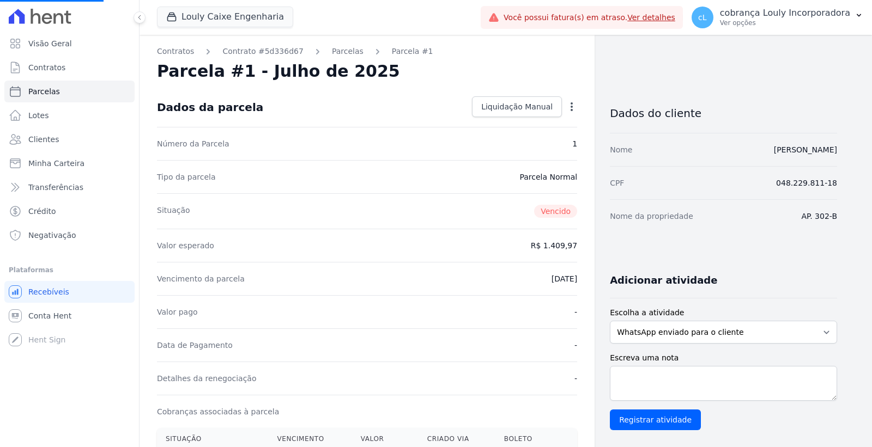
select select
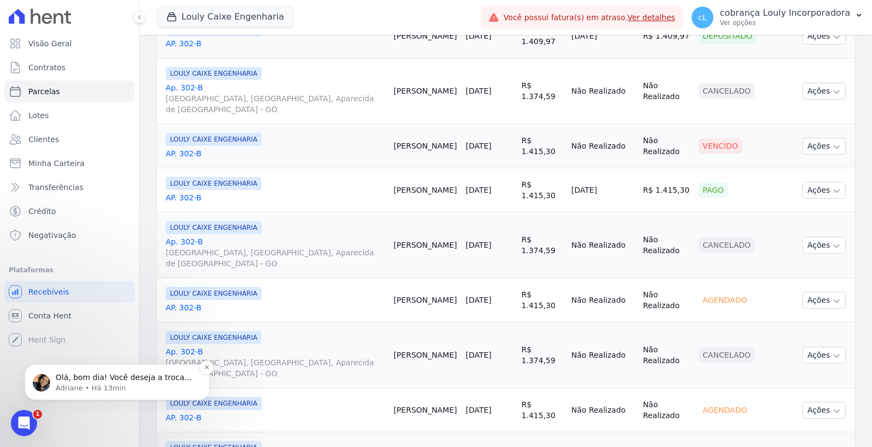
click at [81, 381] on p "Olá, bom dia! Você deseja a troca de titularidade?" at bounding box center [126, 378] width 141 height 11
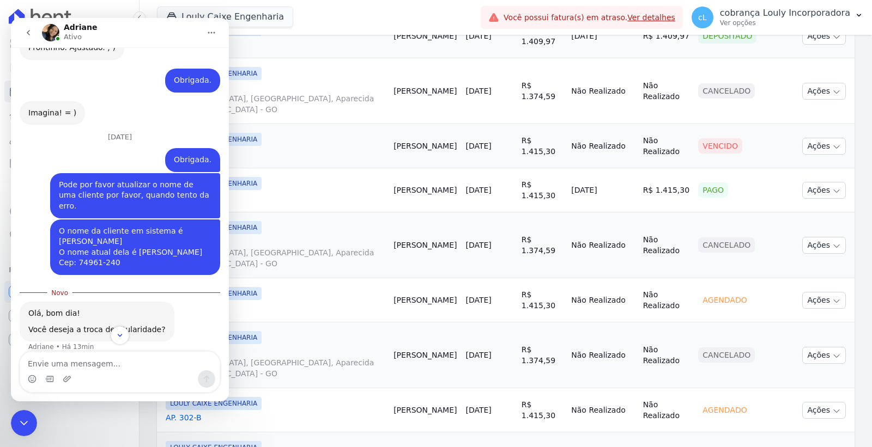
scroll to position [559, 0]
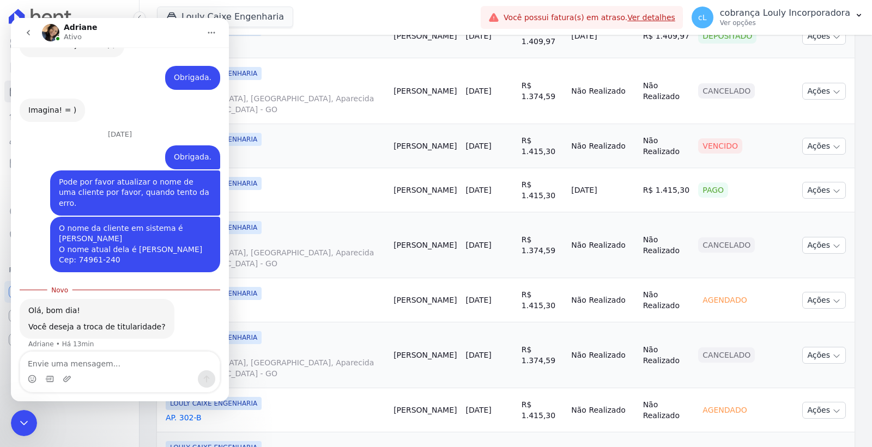
click at [80, 366] on textarea "Envie uma mensagem..." at bounding box center [119, 361] width 199 height 19
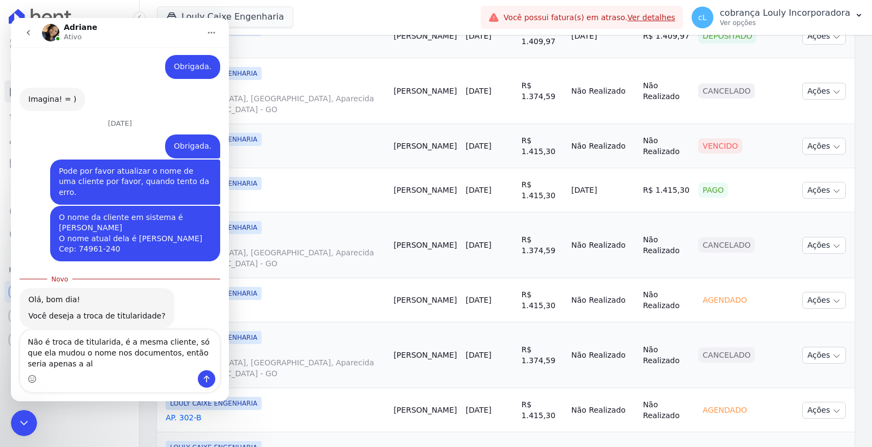
scroll to position [580, 0]
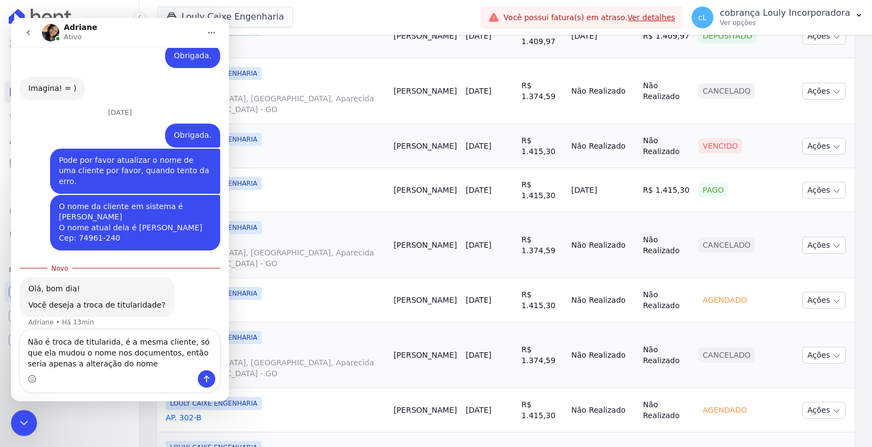
type textarea "Não é troca de titularida, é a mesma cliente, só que ela mudou o nome nos docum…"
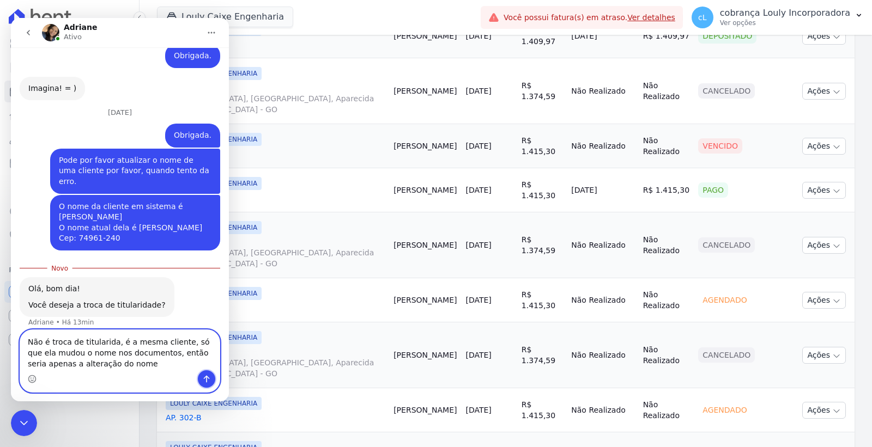
click at [202, 376] on icon "Enviar uma mensagem" at bounding box center [206, 379] width 9 height 9
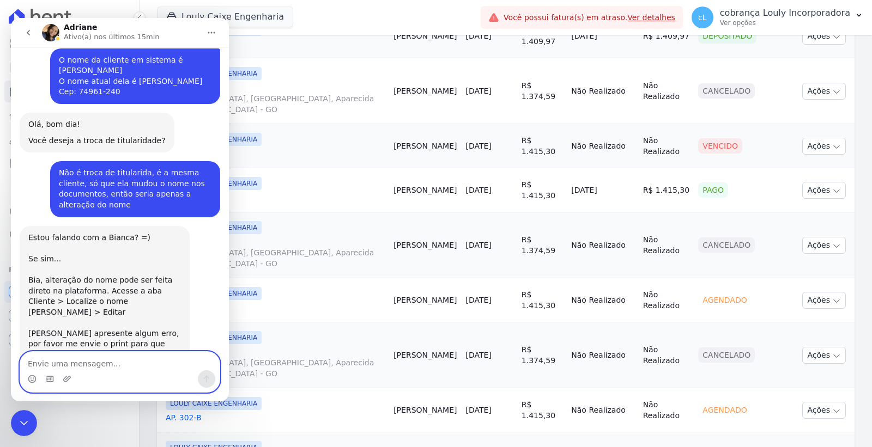
scroll to position [734, 0]
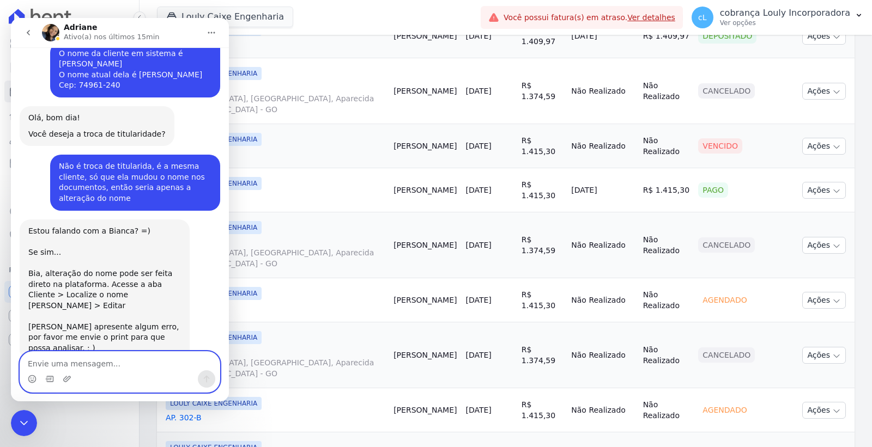
click at [115, 354] on textarea "Envie uma mensagem..." at bounding box center [119, 361] width 199 height 19
type textarea "Não, Keiliane"
click at [205, 380] on icon "Enviar uma mensagem" at bounding box center [206, 379] width 9 height 9
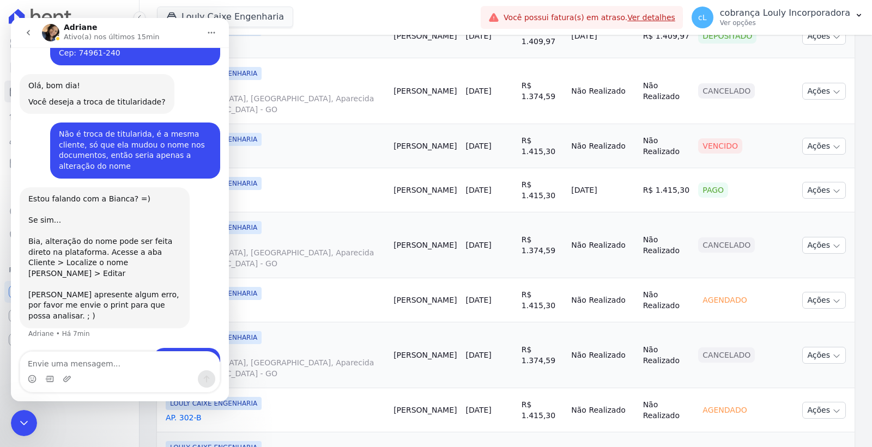
click at [363, 211] on td "LOULY CAIXE ENGENHARIA AP. 302-B" at bounding box center [273, 190] width 232 height 44
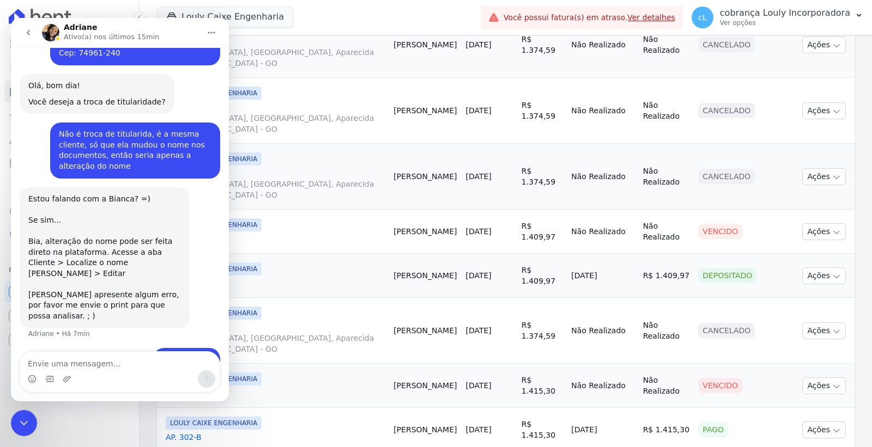
scroll to position [423, 0]
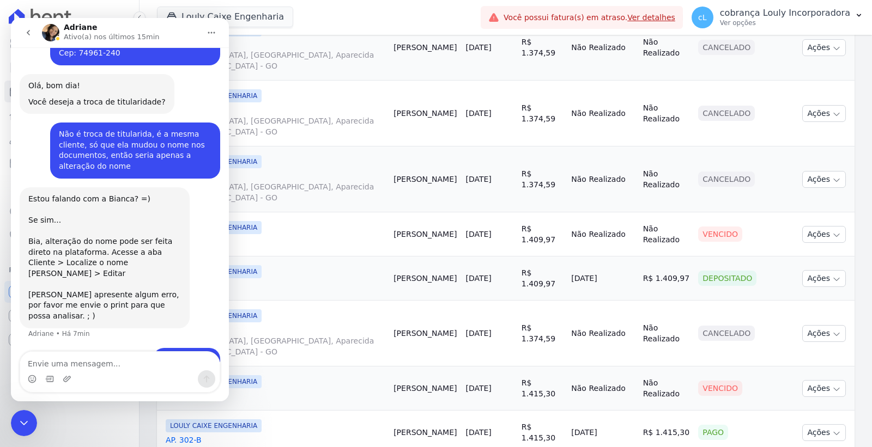
click at [23, 430] on div "Encerramento do Messenger da Intercom" at bounding box center [24, 423] width 26 height 26
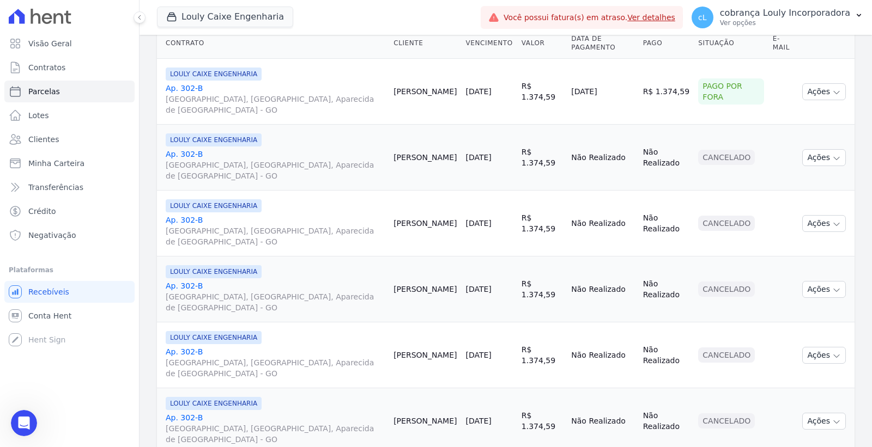
scroll to position [0, 0]
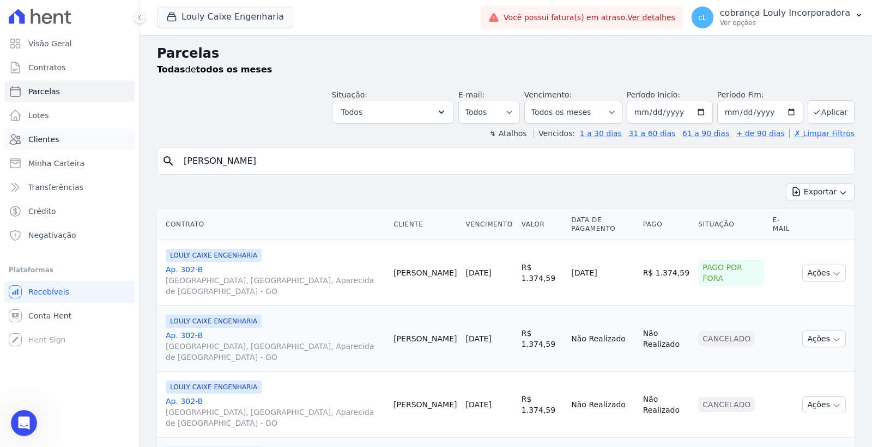
click at [69, 136] on link "Clientes" at bounding box center [69, 140] width 130 height 22
drag, startPoint x: 423, startPoint y: 170, endPoint x: 420, endPoint y: 183, distance: 13.0
click at [423, 170] on input "Francisca Thamires Cruz Da Silva" at bounding box center [513, 161] width 672 height 22
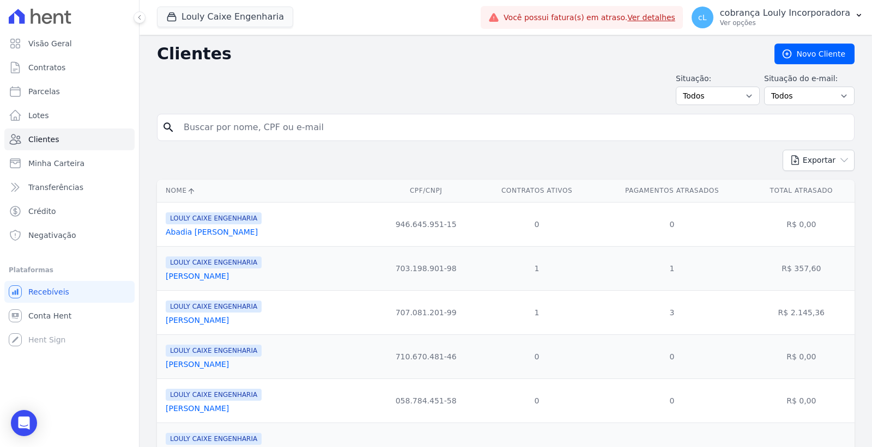
click at [325, 132] on input "search" at bounding box center [513, 128] width 672 height 22
click at [274, 124] on input "search" at bounding box center [513, 128] width 672 height 22
paste input "Francisca Thamires Cruz Da Silva"
type input "Francisca Thamires Cruz Da Silva"
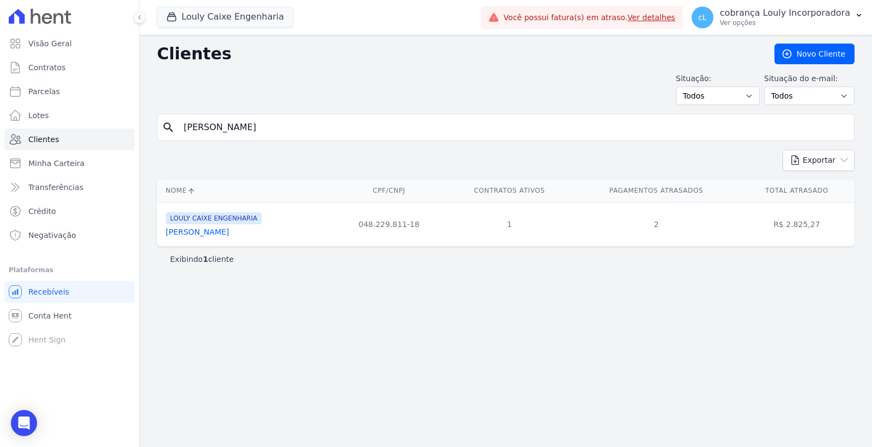
click at [221, 236] on link "Francisca Thamires Cruz Da Silva" at bounding box center [197, 232] width 63 height 9
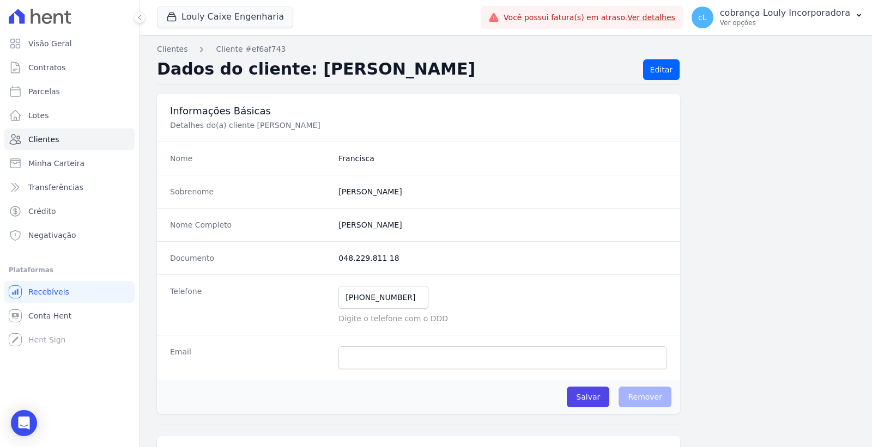
click at [637, 70] on div "Dados do cliente: FRANCISCA SILVA Editar" at bounding box center [418, 72] width 523 height 26
click at [654, 67] on link "Editar" at bounding box center [661, 69] width 37 height 21
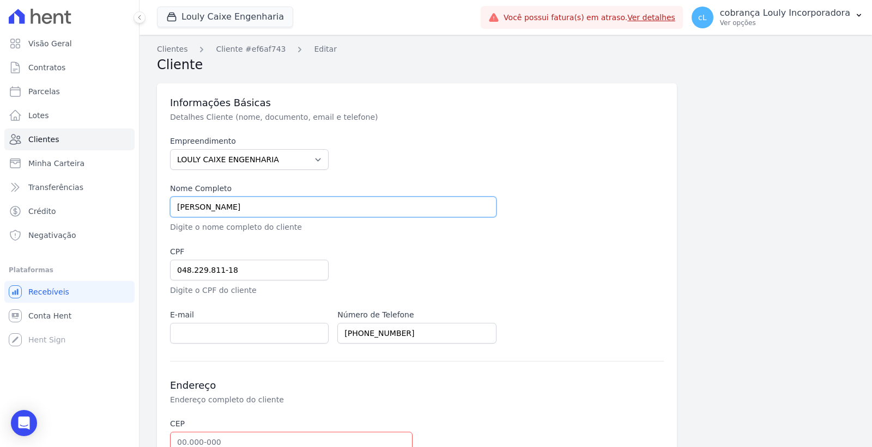
click at [365, 204] on input "FRANCISCA THAMIRES CRUZ DA SILVA" at bounding box center [333, 207] width 326 height 21
drag, startPoint x: 349, startPoint y: 205, endPoint x: 89, endPoint y: 188, distance: 261.0
click at [89, 188] on div "Visão Geral Contratos Parcelas Lotes Clientes Minha Carteira Transferências Cré…" at bounding box center [436, 223] width 872 height 447
paste input "text"
type input "THAMIRES CRUZ DA SILVA"
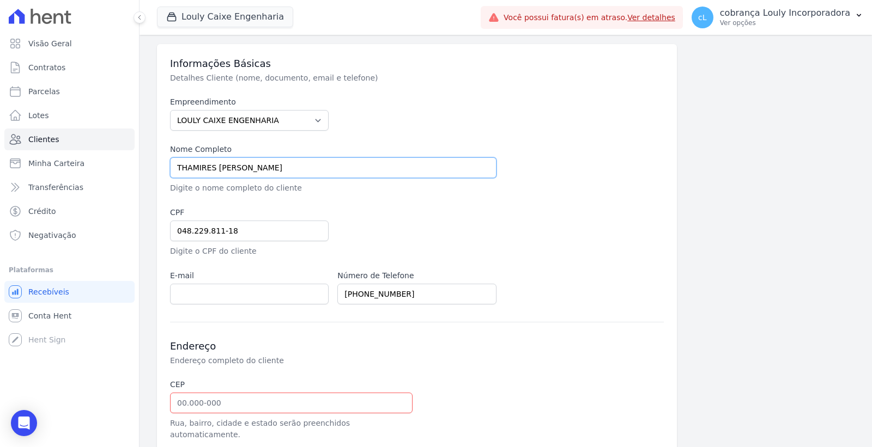
scroll to position [60, 0]
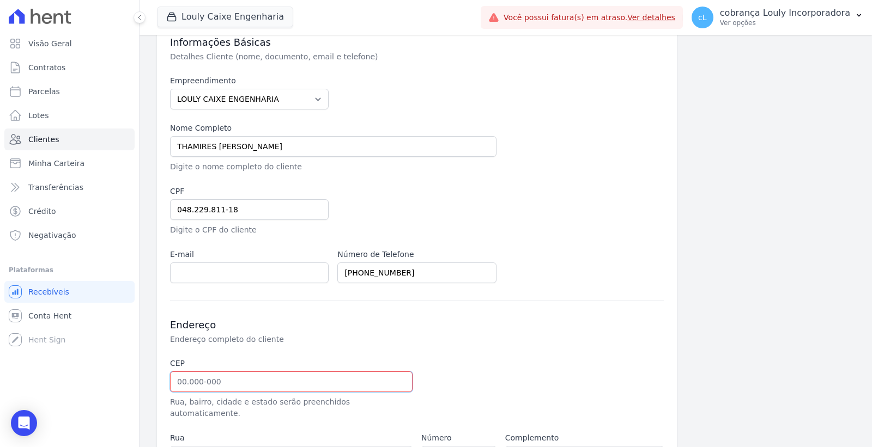
click at [191, 389] on input "text" at bounding box center [291, 382] width 243 height 21
paste input "74.961-240"
type input "74.961-240"
click at [541, 347] on div "Endereço Endereço completo do cliente CEP 74.961-240 Rua, bairro, cidade e esta…" at bounding box center [417, 423] width 494 height 245
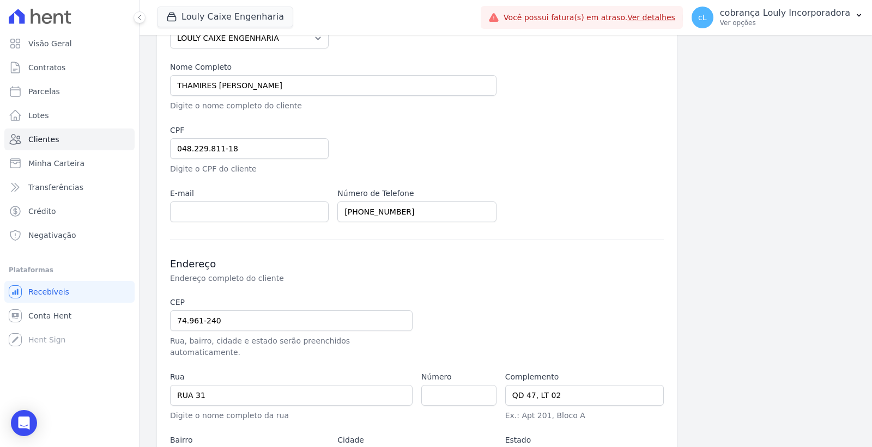
scroll to position [204, 0]
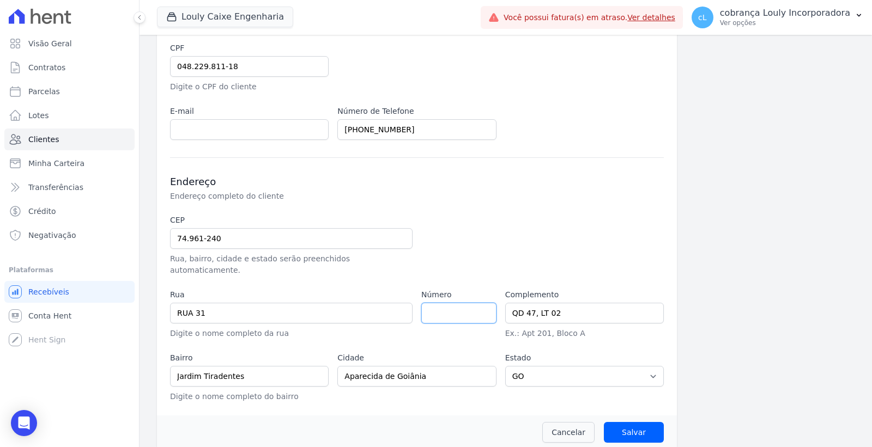
type input "Rua 31"
click at [621, 422] on input "Salvar" at bounding box center [634, 432] width 60 height 21
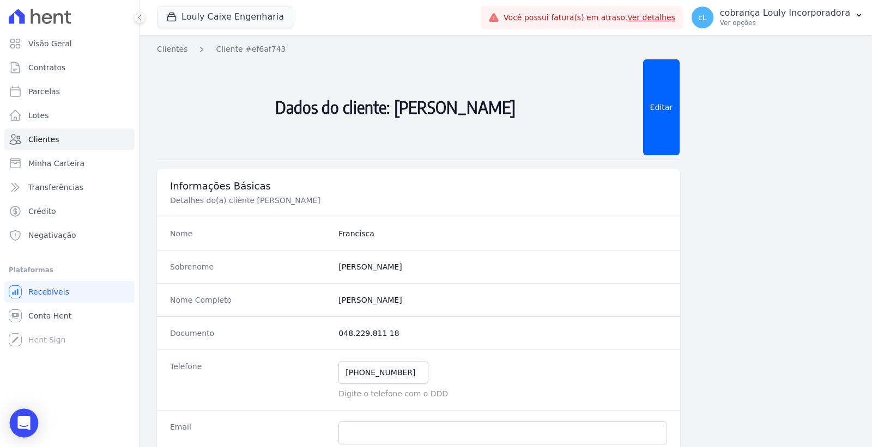
click at [25, 422] on icon "Open Intercom Messenger" at bounding box center [23, 423] width 13 height 14
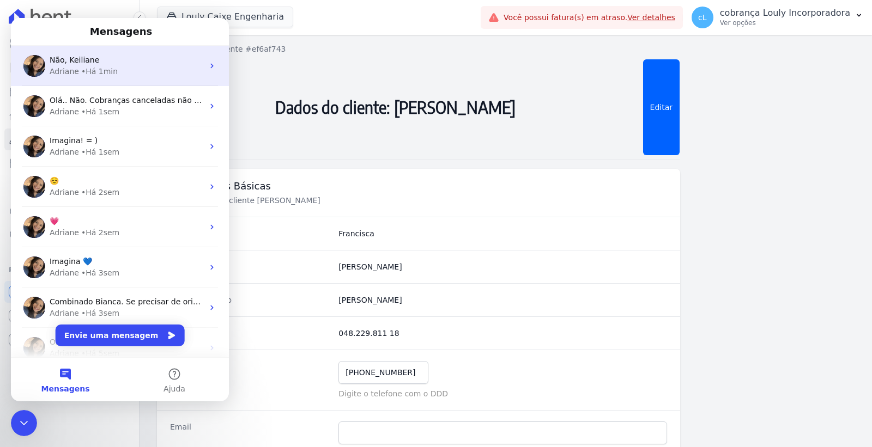
click at [112, 59] on div "Não, Keiliane" at bounding box center [127, 59] width 154 height 11
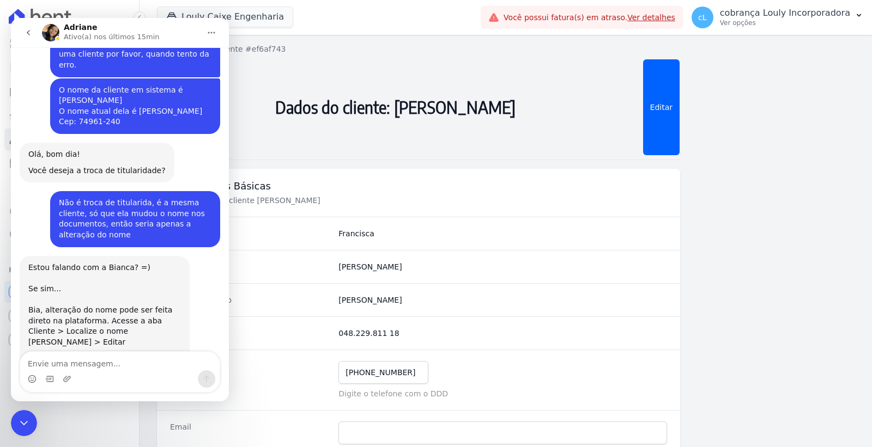
scroll to position [766, 0]
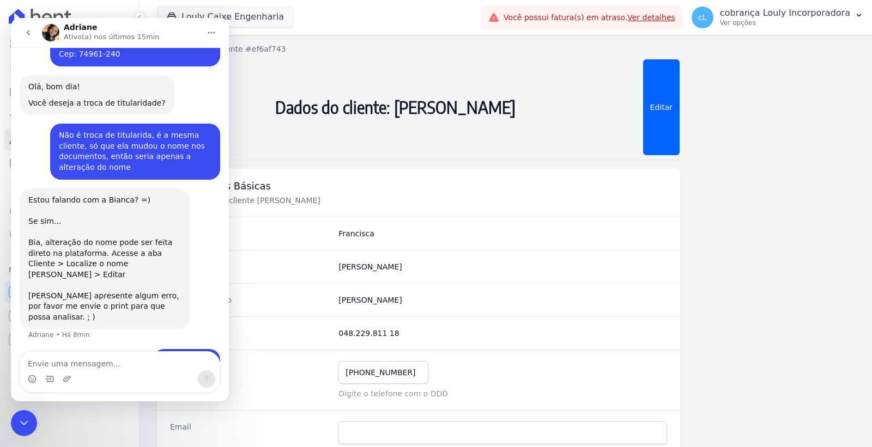
click at [74, 362] on textarea "Envie uma mensagem..." at bounding box center [119, 361] width 199 height 19
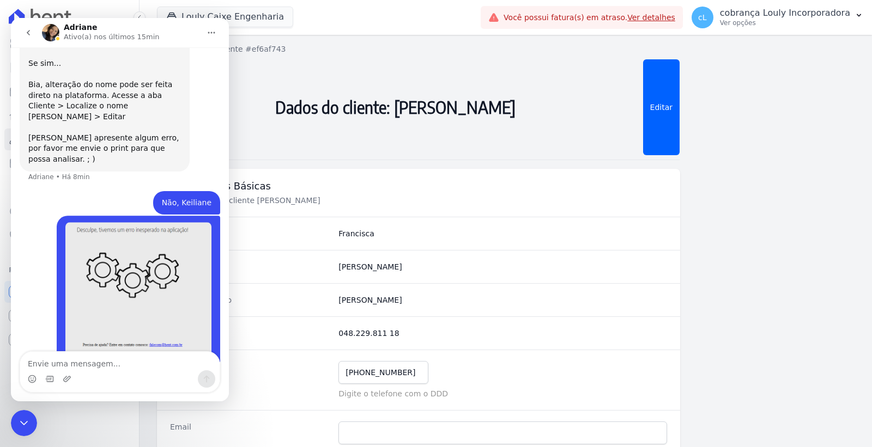
scroll to position [925, 0]
click at [74, 362] on textarea "Envie uma mensagem..." at bounding box center [119, 361] width 199 height 19
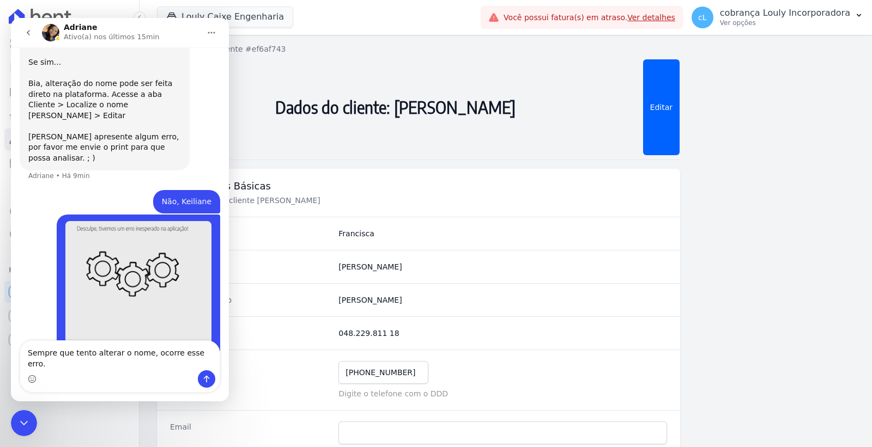
type textarea "Sempre que tento alterar o nome, ocorre esse erro."
click at [208, 381] on icon "Enviar uma mensagem" at bounding box center [206, 379] width 9 height 9
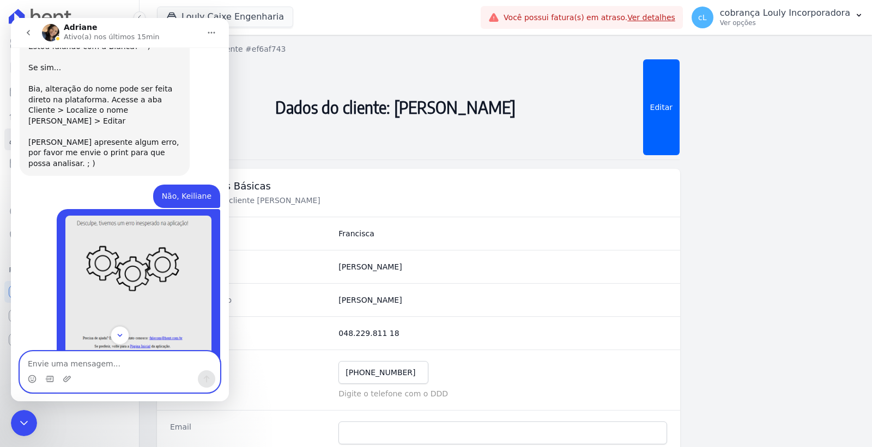
scroll to position [1041, 0]
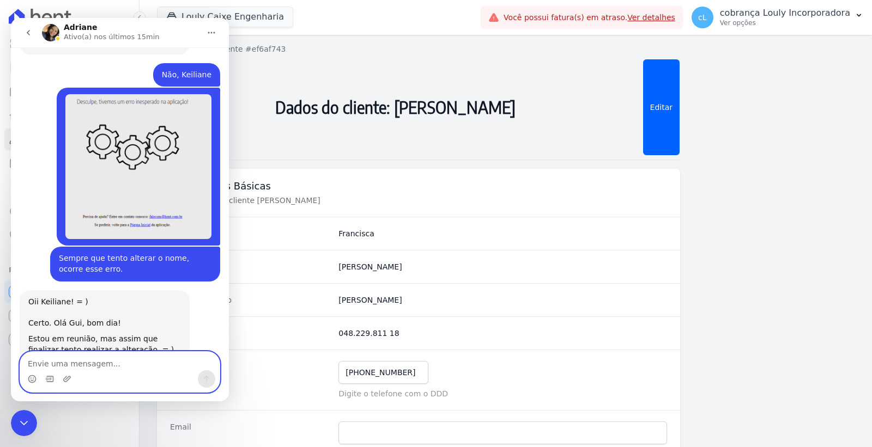
click at [104, 360] on textarea "Envie uma mensagem..." at bounding box center [119, 361] width 199 height 19
type textarea "certo"
click at [208, 380] on icon "Enviar uma mensagem" at bounding box center [206, 379] width 9 height 9
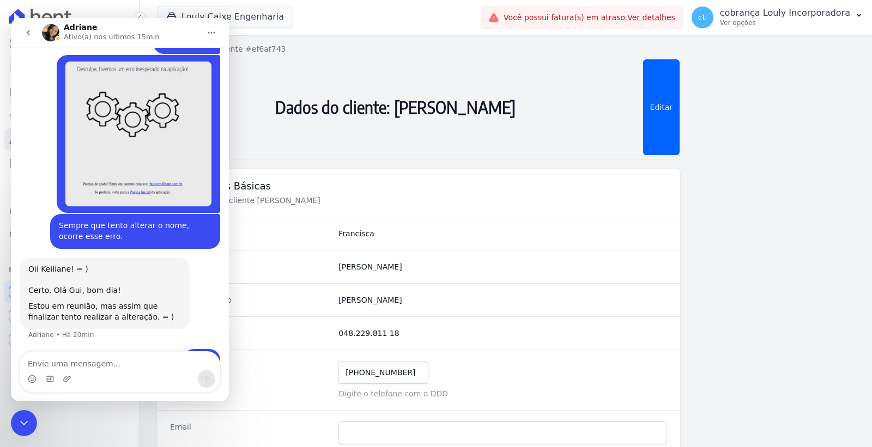
click at [32, 416] on div "Encerramento do Messenger da Intercom" at bounding box center [24, 423] width 26 height 26
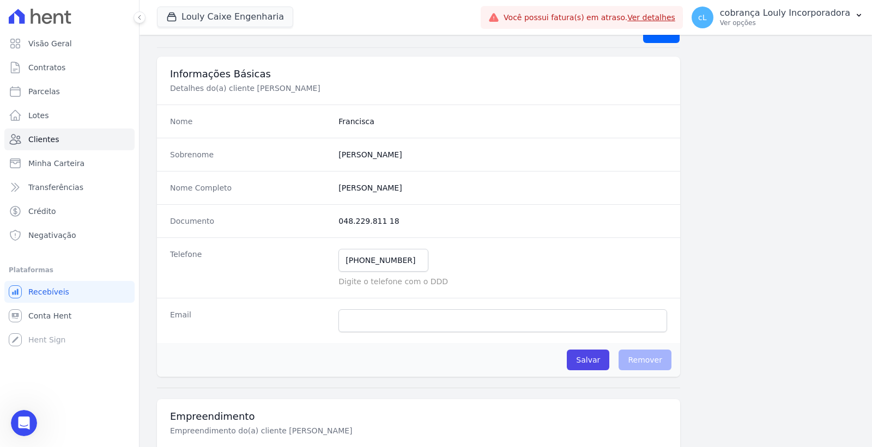
scroll to position [0, 0]
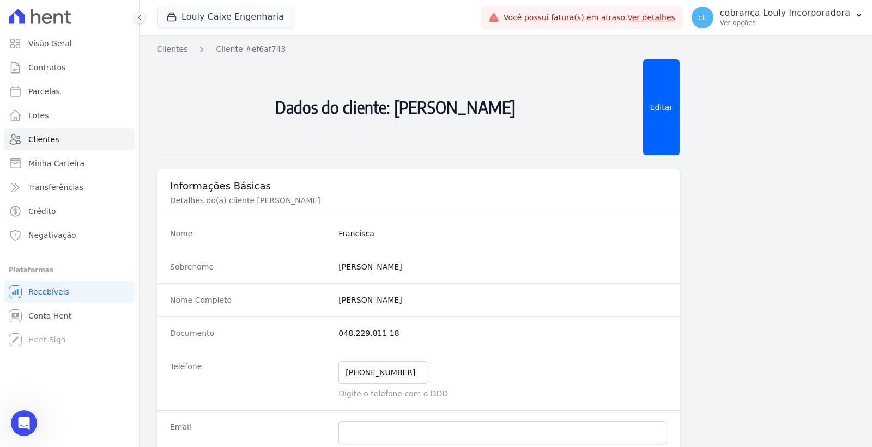
click at [668, 19] on link "Ver detalhes" at bounding box center [651, 17] width 48 height 9
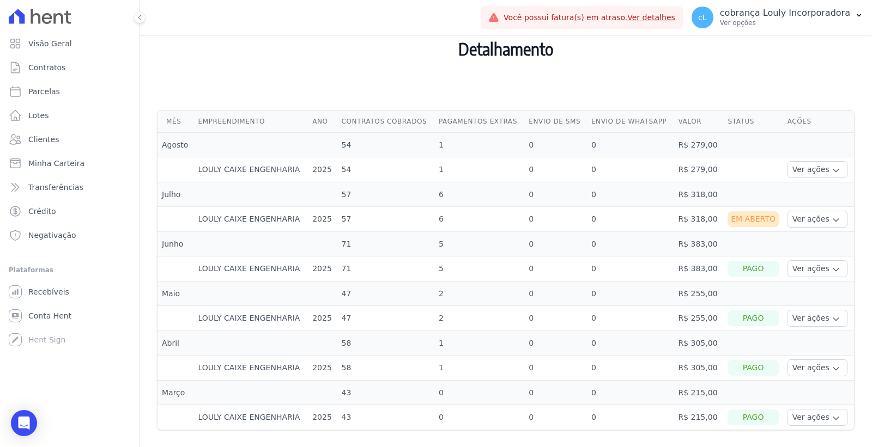
scroll to position [384, 0]
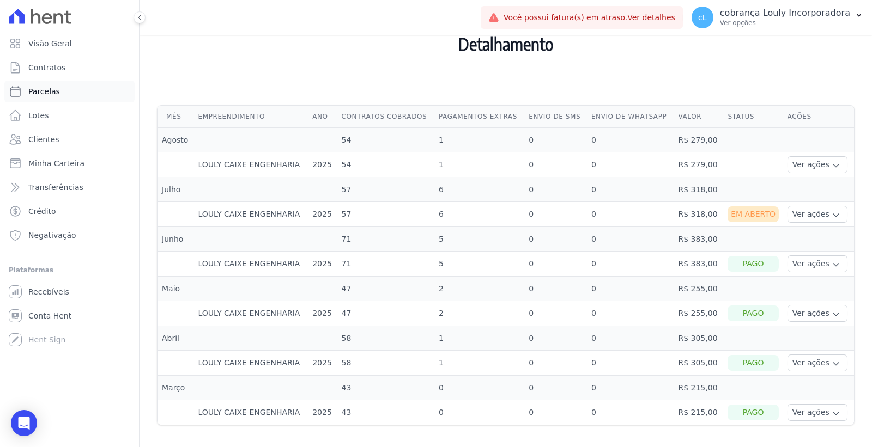
click at [51, 85] on link "Parcelas" at bounding box center [69, 92] width 130 height 22
select select
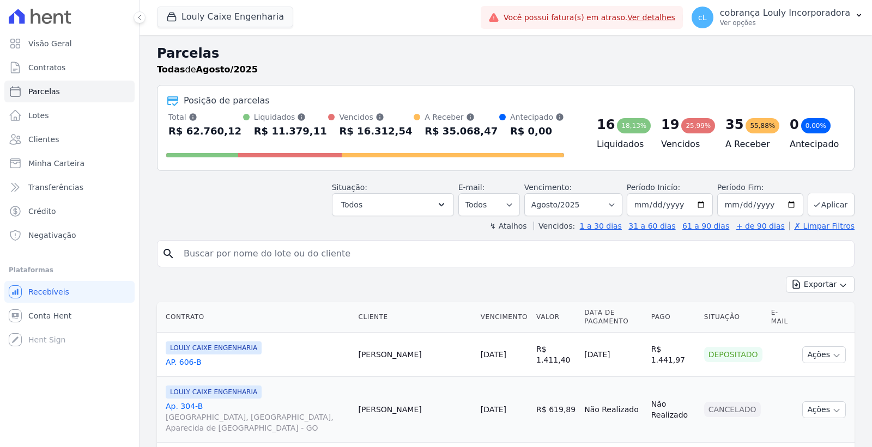
select select
click at [675, 15] on link "Ver detalhes" at bounding box center [651, 17] width 48 height 9
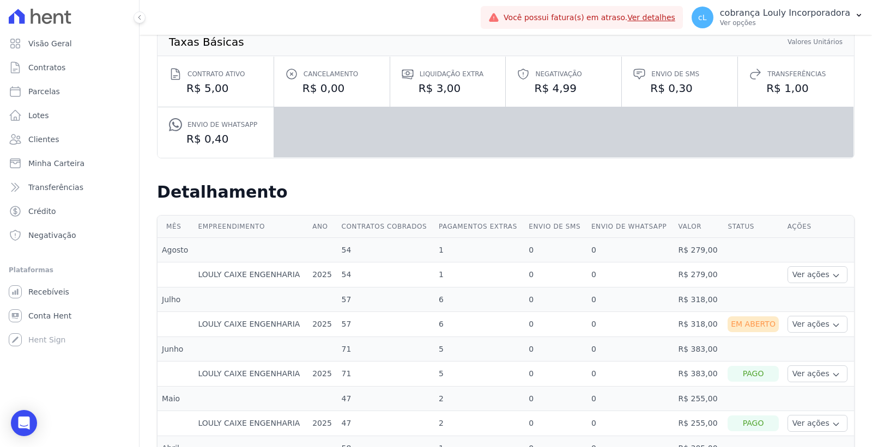
scroll to position [121, 0]
click at [814, 327] on button "Ver ações" at bounding box center [817, 324] width 60 height 17
click at [810, 356] on link "Ver boleto" at bounding box center [832, 353] width 81 height 11
click at [792, 353] on link "Ver boleto" at bounding box center [832, 353] width 81 height 11
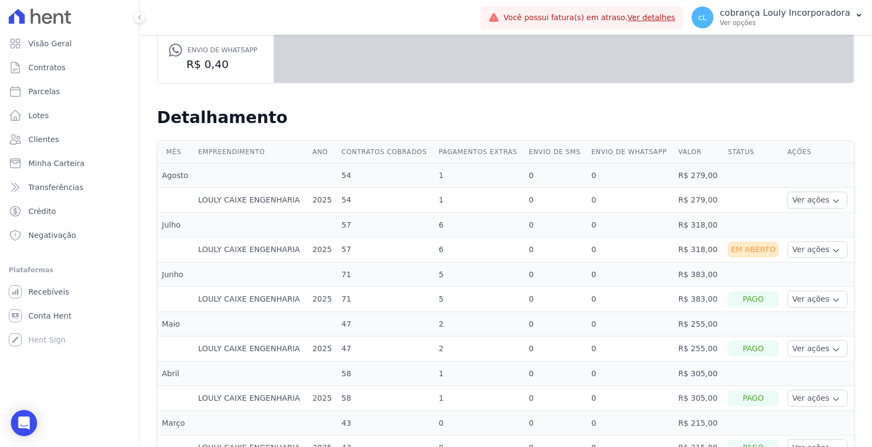
scroll to position [231, 0]
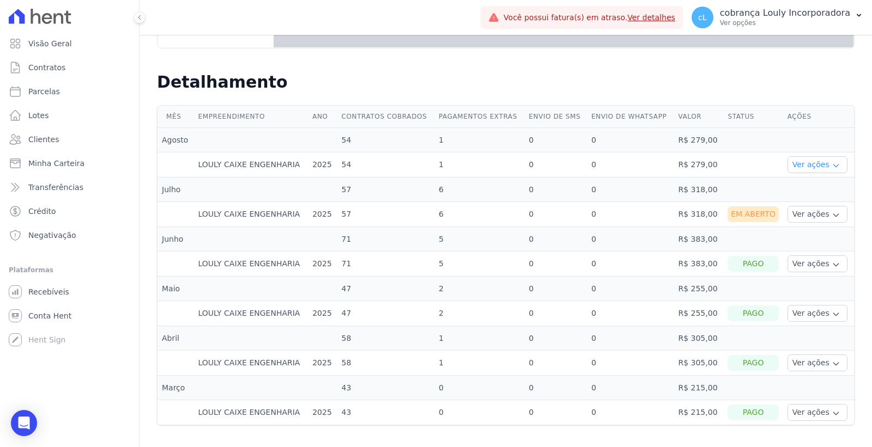
click at [809, 164] on button "Ver ações" at bounding box center [817, 164] width 60 height 17
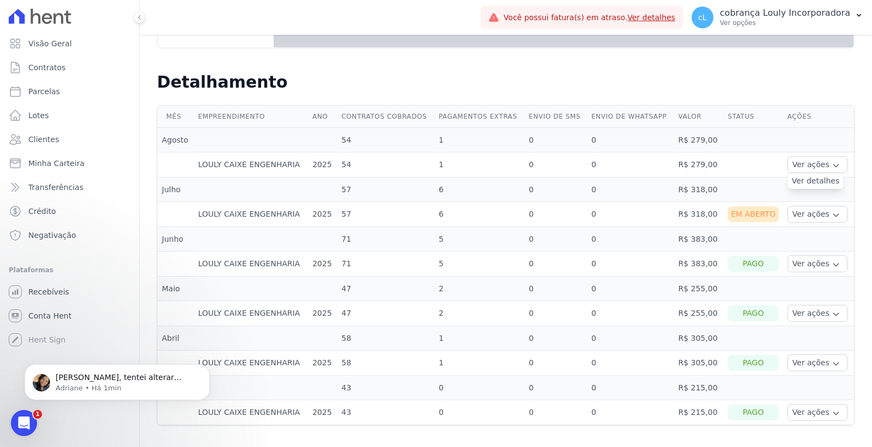
scroll to position [0, 0]
click at [832, 214] on icon "button" at bounding box center [836, 215] width 9 height 9
click at [812, 241] on link "Ver boleto" at bounding box center [832, 244] width 81 height 11
